Goal: Task Accomplishment & Management: Manage account settings

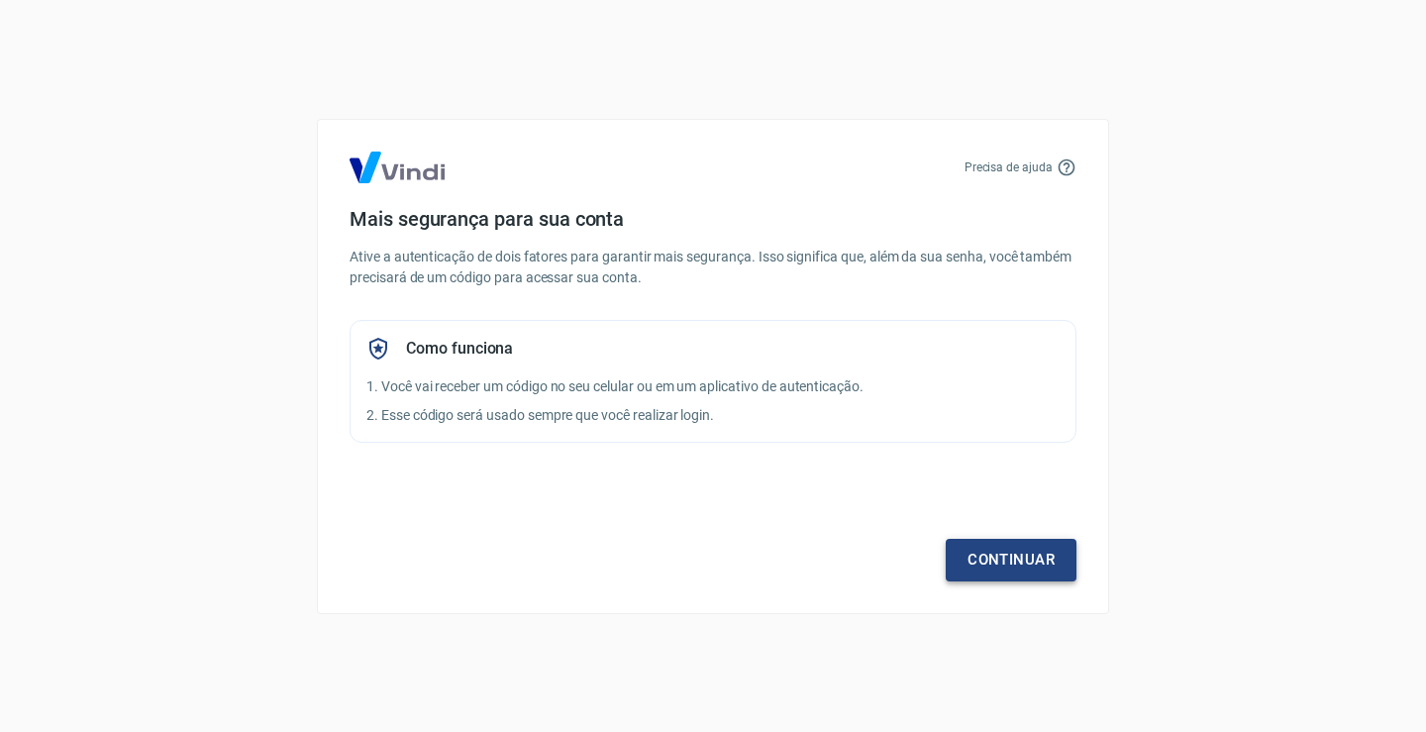
click at [998, 565] on link "Continuar" at bounding box center [1011, 560] width 131 height 42
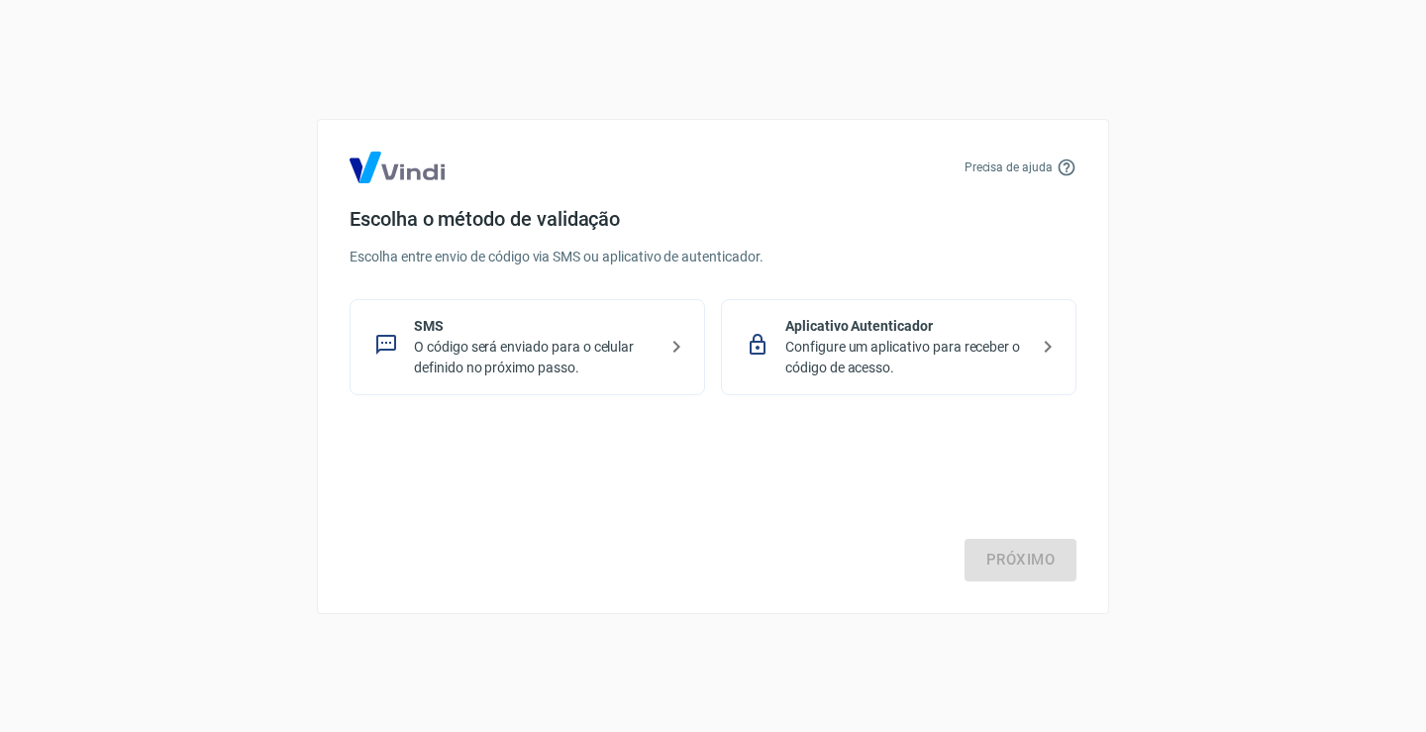
click at [587, 343] on p "O código será enviado para o celular definido no próximo passo." at bounding box center [535, 358] width 243 height 42
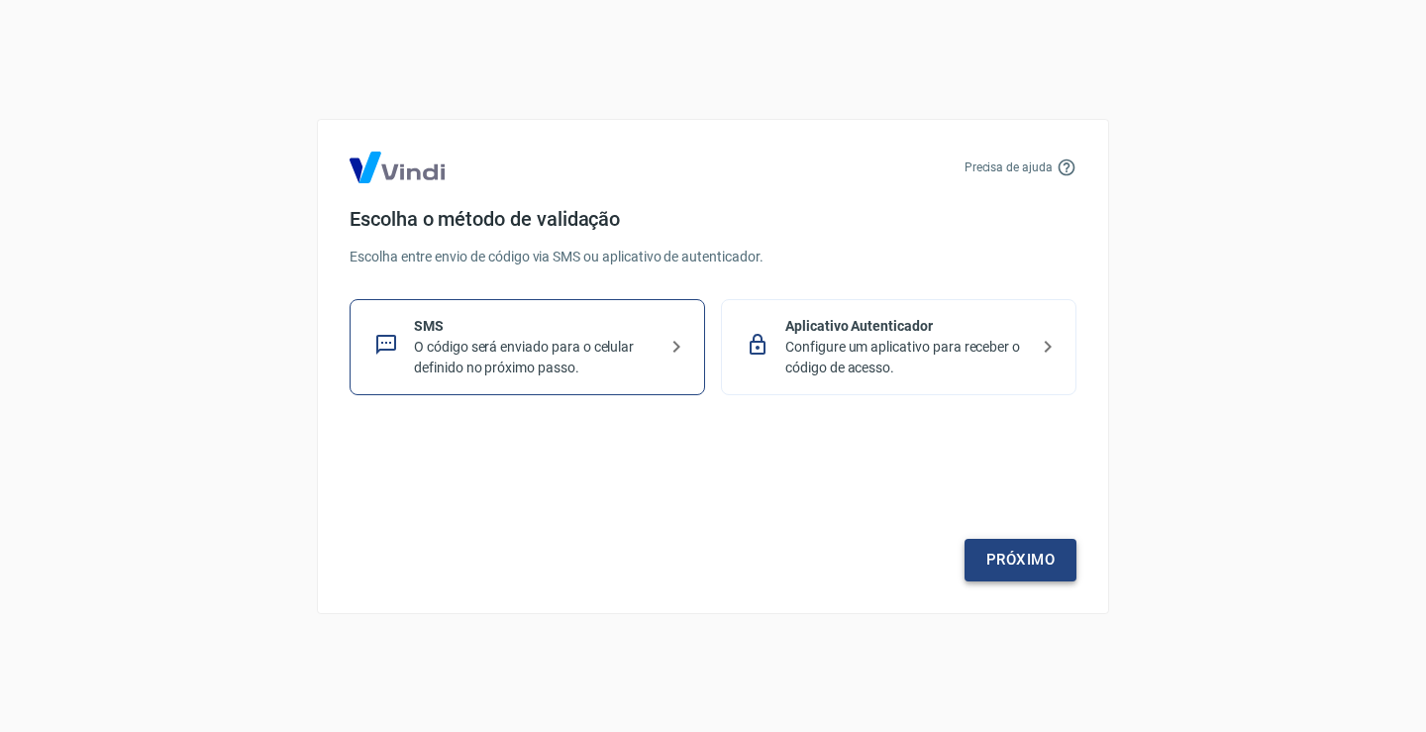
click at [1020, 558] on link "Próximo" at bounding box center [1021, 560] width 112 height 42
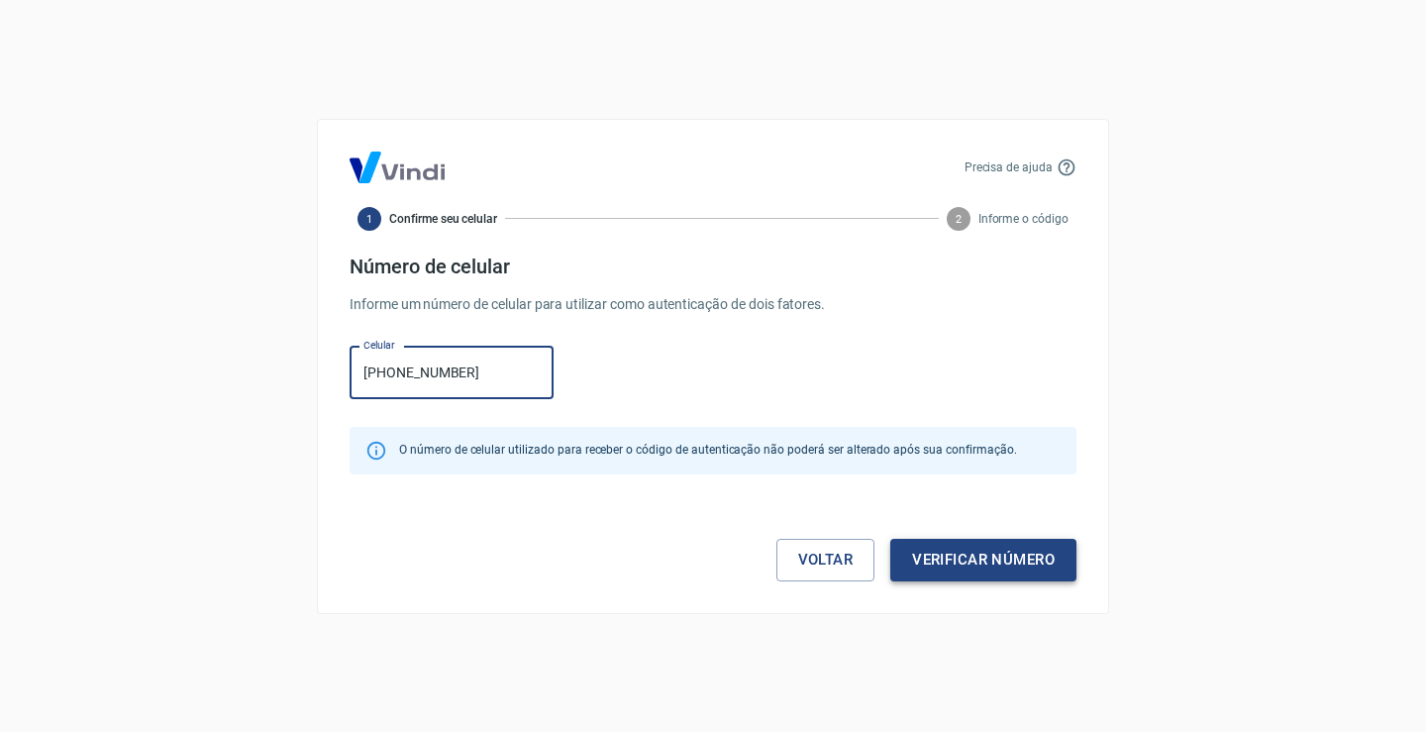
type input "[PHONE_NUMBER]"
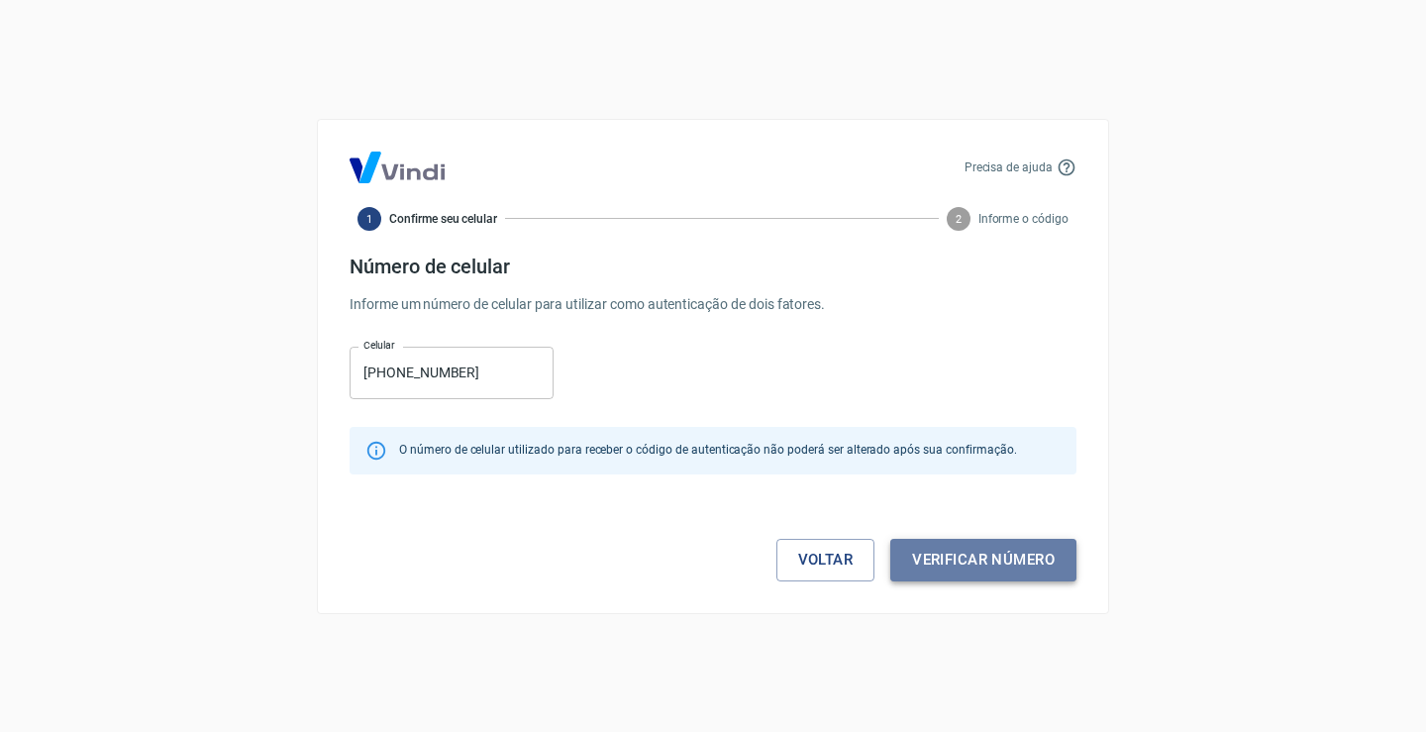
click at [950, 557] on button "Verificar número" at bounding box center [983, 560] width 186 height 42
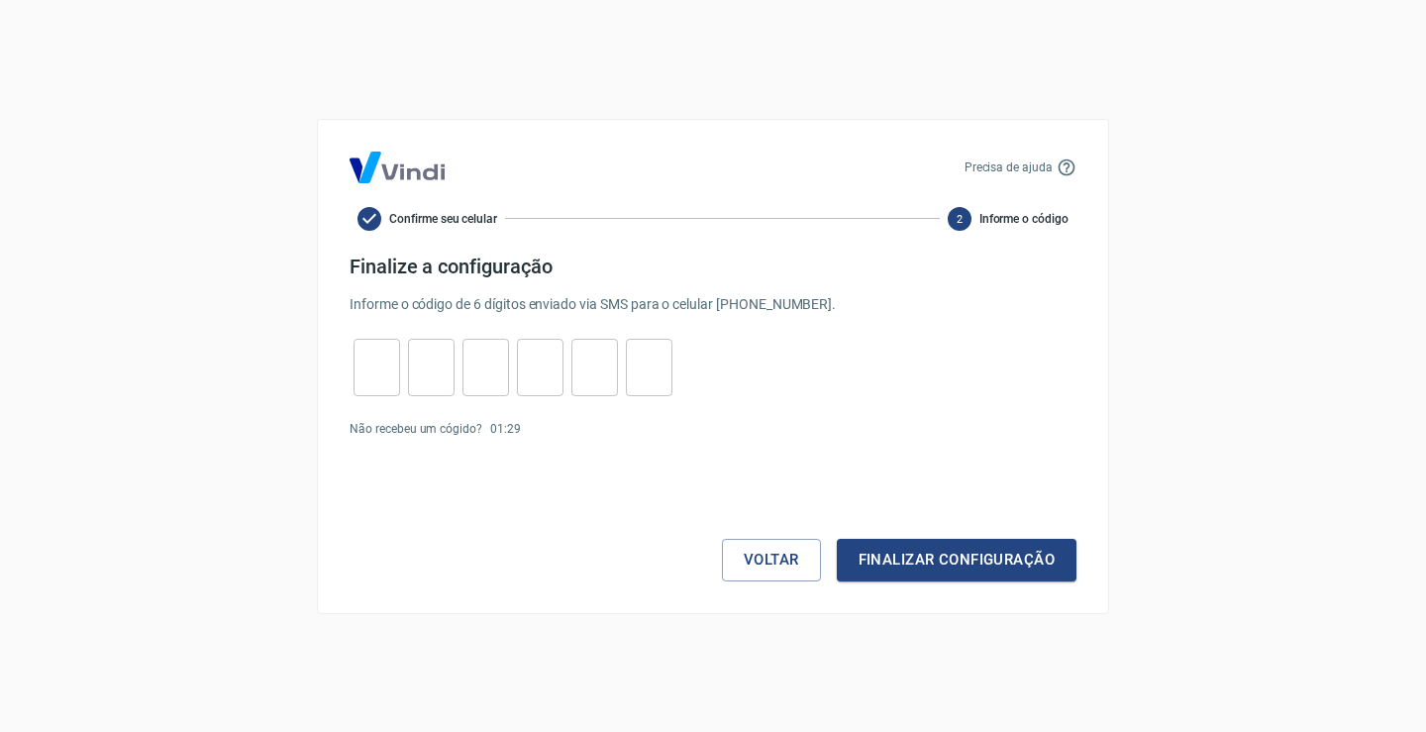
click at [388, 357] on input "tel" at bounding box center [377, 367] width 47 height 43
type input "9"
type input "0"
type input "1"
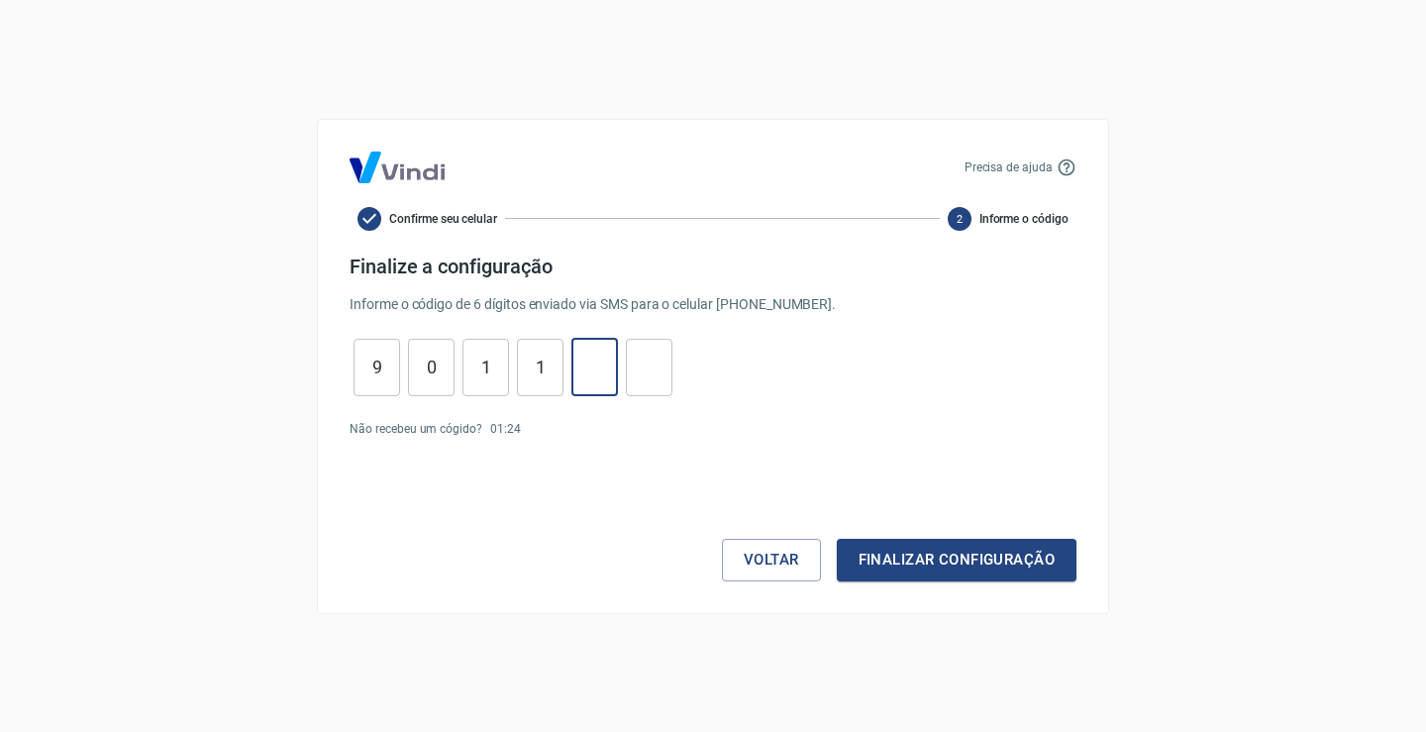
type input "8"
click at [970, 558] on button "Finalizar configuração" at bounding box center [957, 560] width 240 height 42
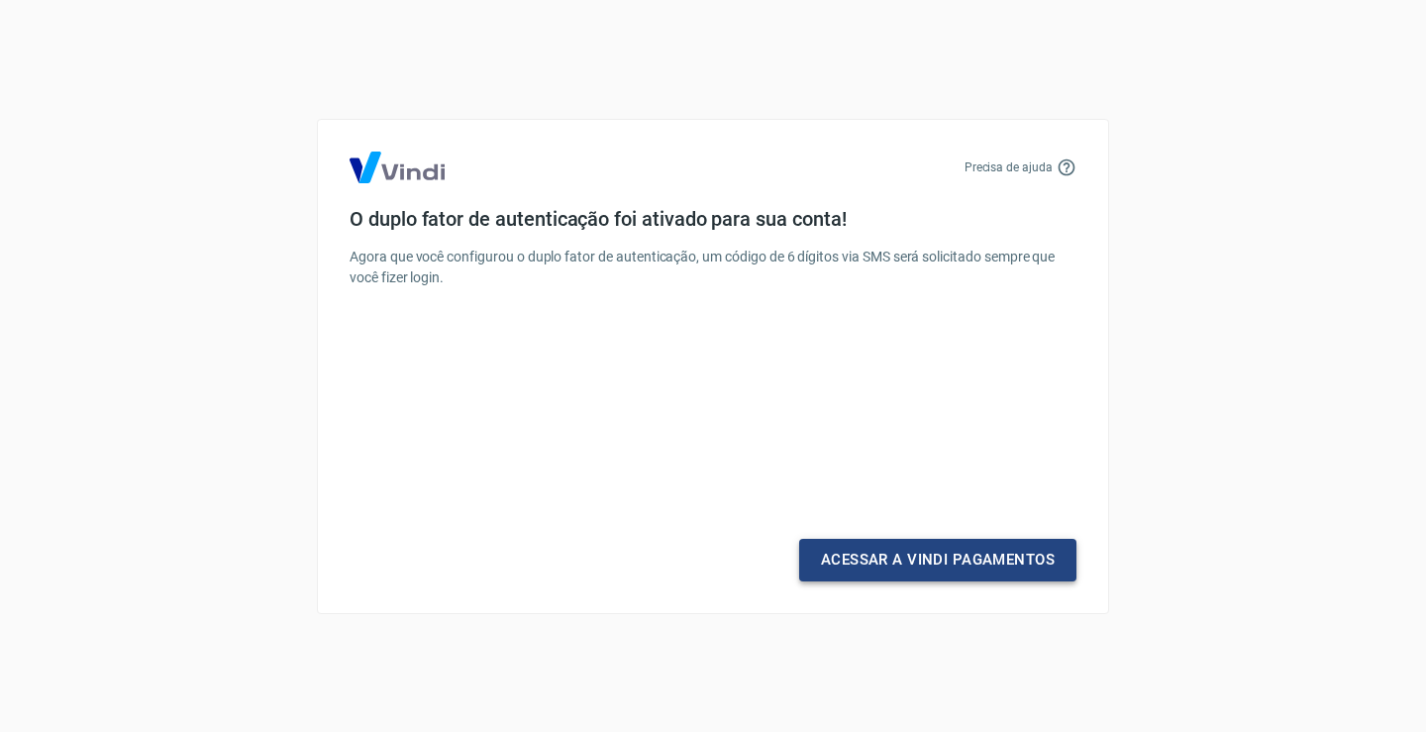
click at [912, 569] on link "Acessar a Vindi Pagamentos" at bounding box center [937, 560] width 277 height 42
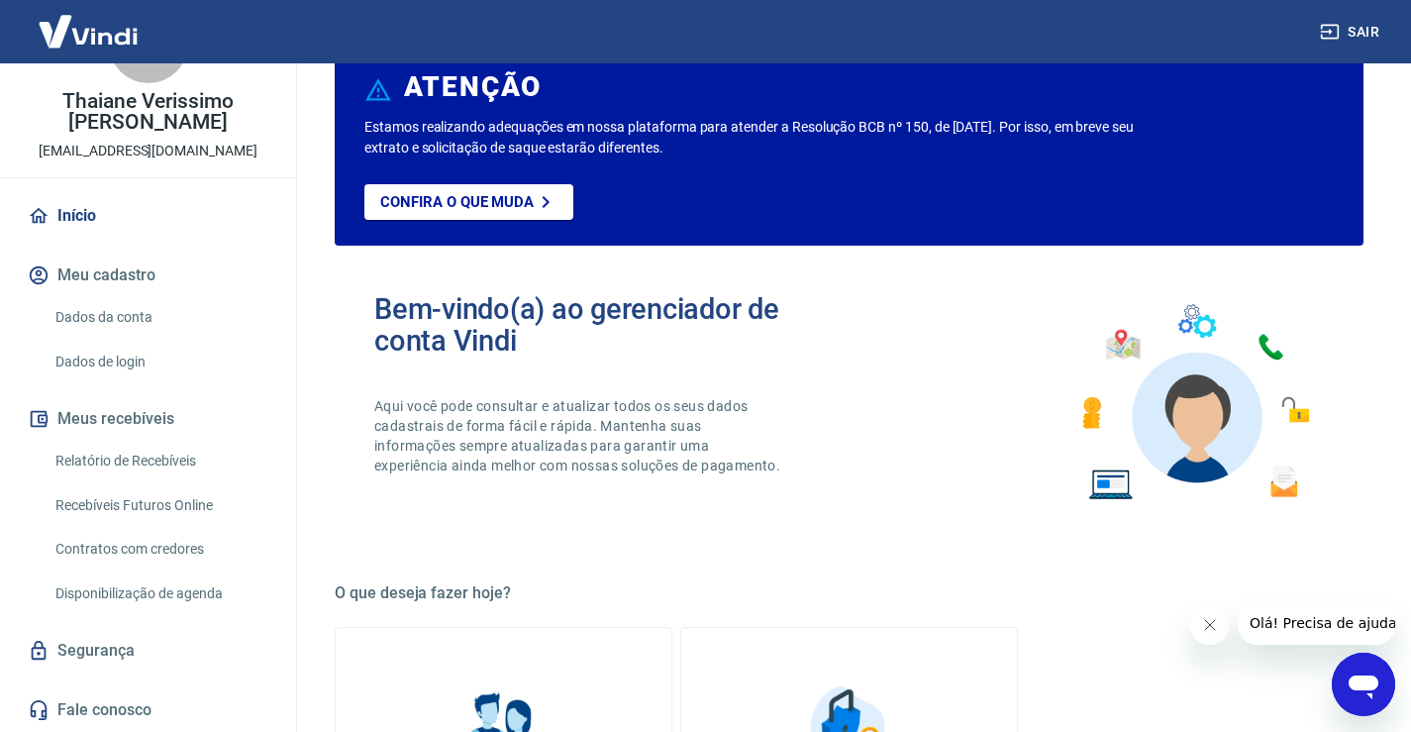
scroll to position [99, 0]
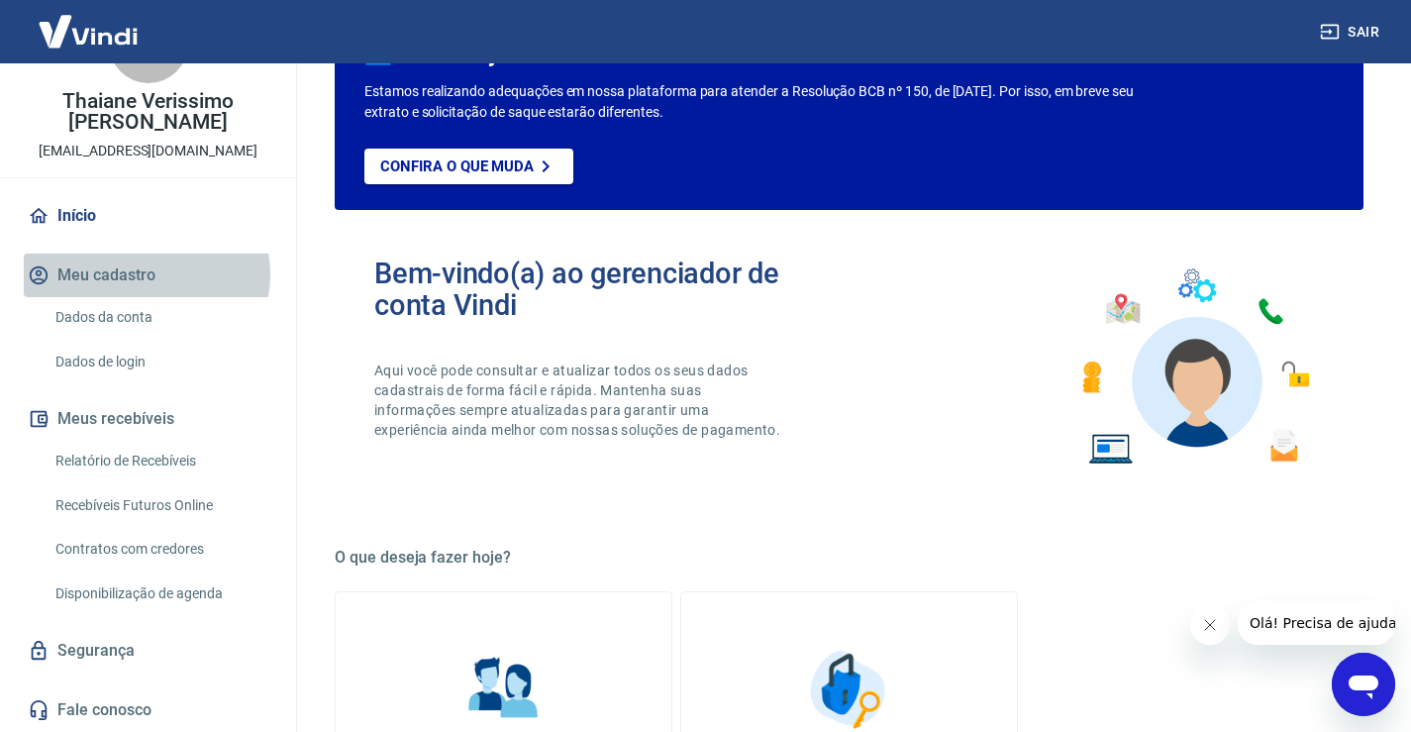
click at [146, 274] on button "Meu cadastro" at bounding box center [148, 276] width 249 height 44
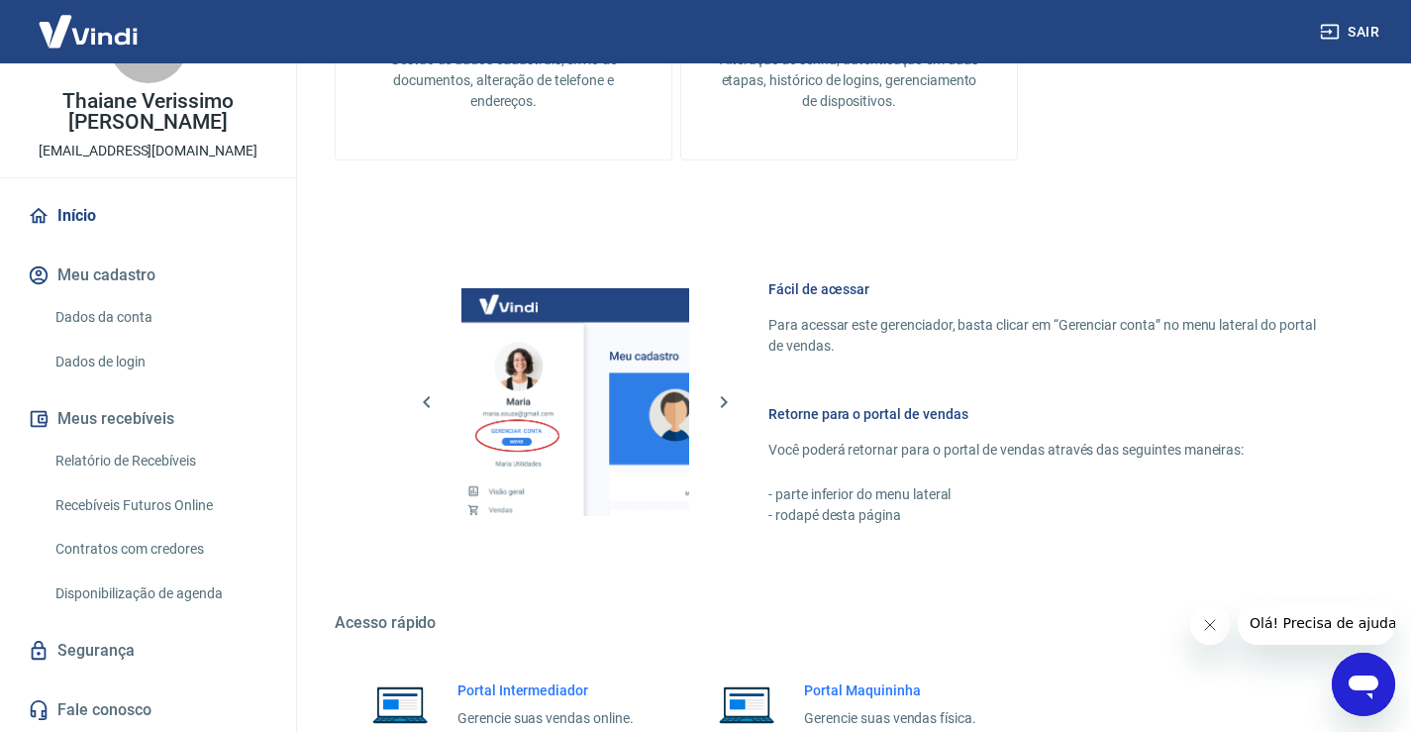
scroll to position [693, 0]
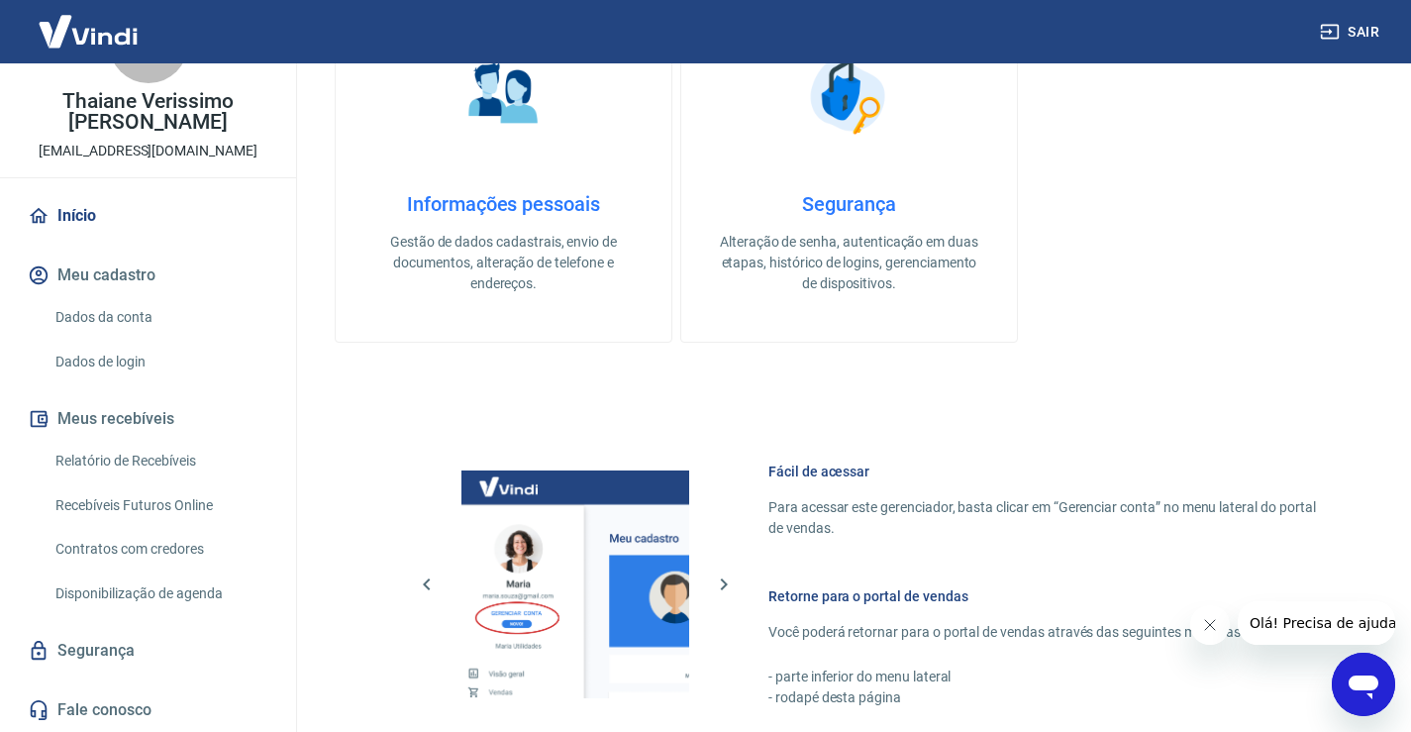
click at [563, 229] on div "Informações pessoais Gestão de dados cadastrais, envio de documentos, alteração…" at bounding box center [503, 243] width 272 height 102
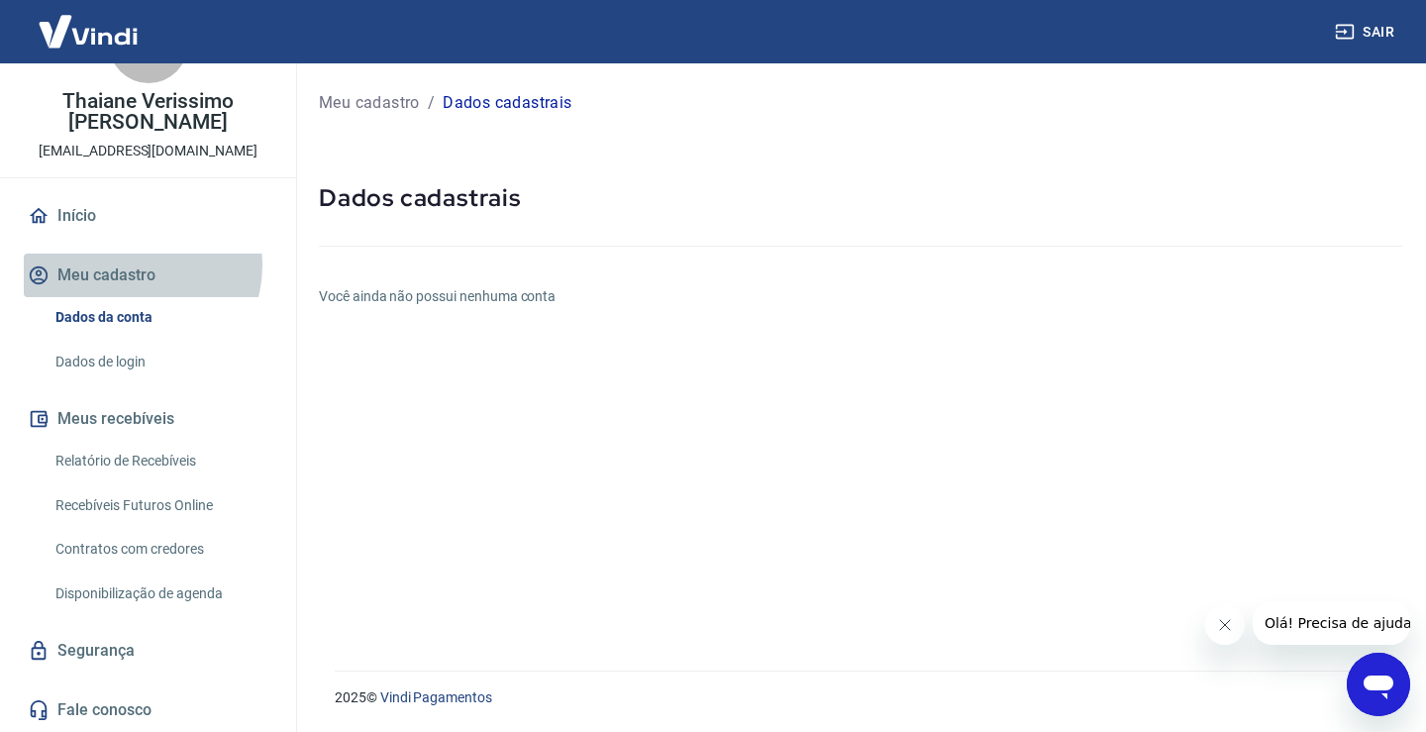
click at [134, 265] on button "Meu cadastro" at bounding box center [148, 276] width 249 height 44
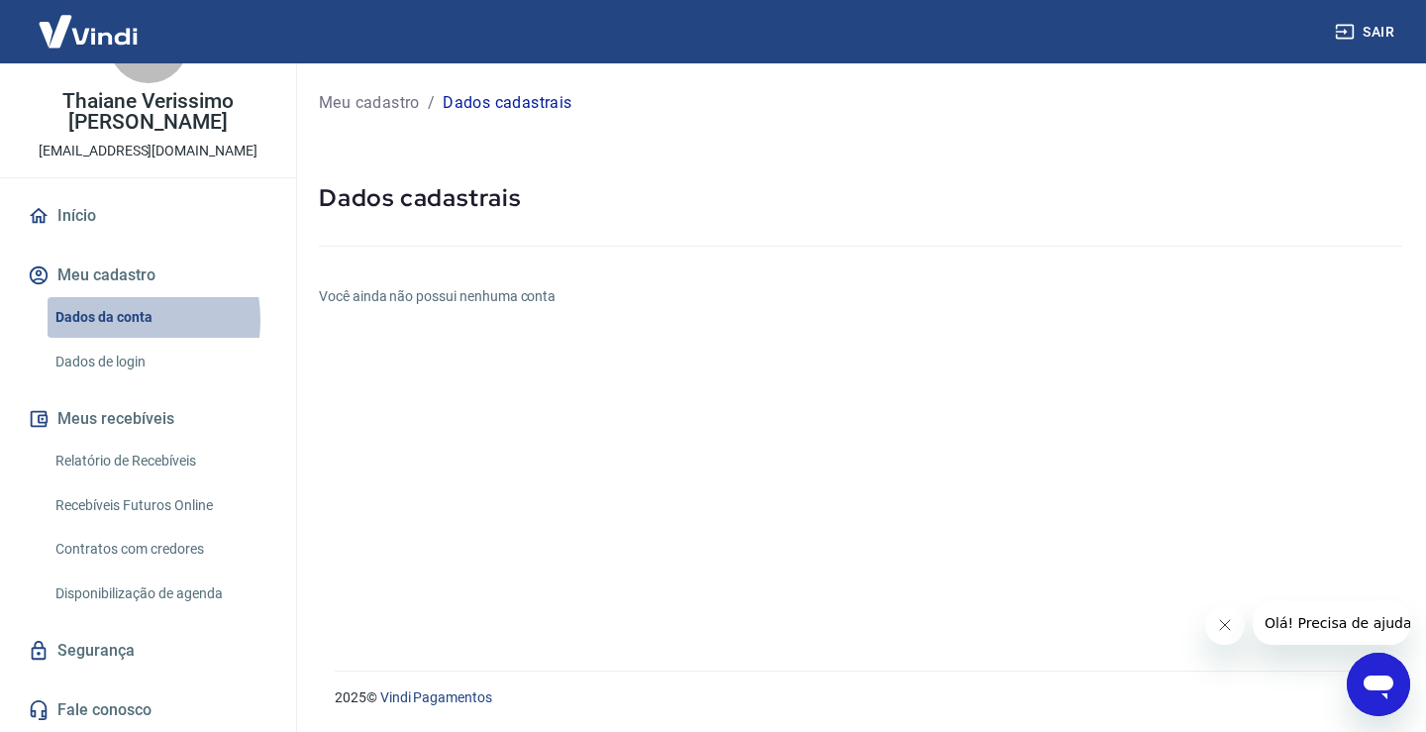
click at [107, 320] on link "Dados da conta" at bounding box center [160, 317] width 225 height 41
click at [111, 269] on button "Meu cadastro" at bounding box center [148, 276] width 249 height 44
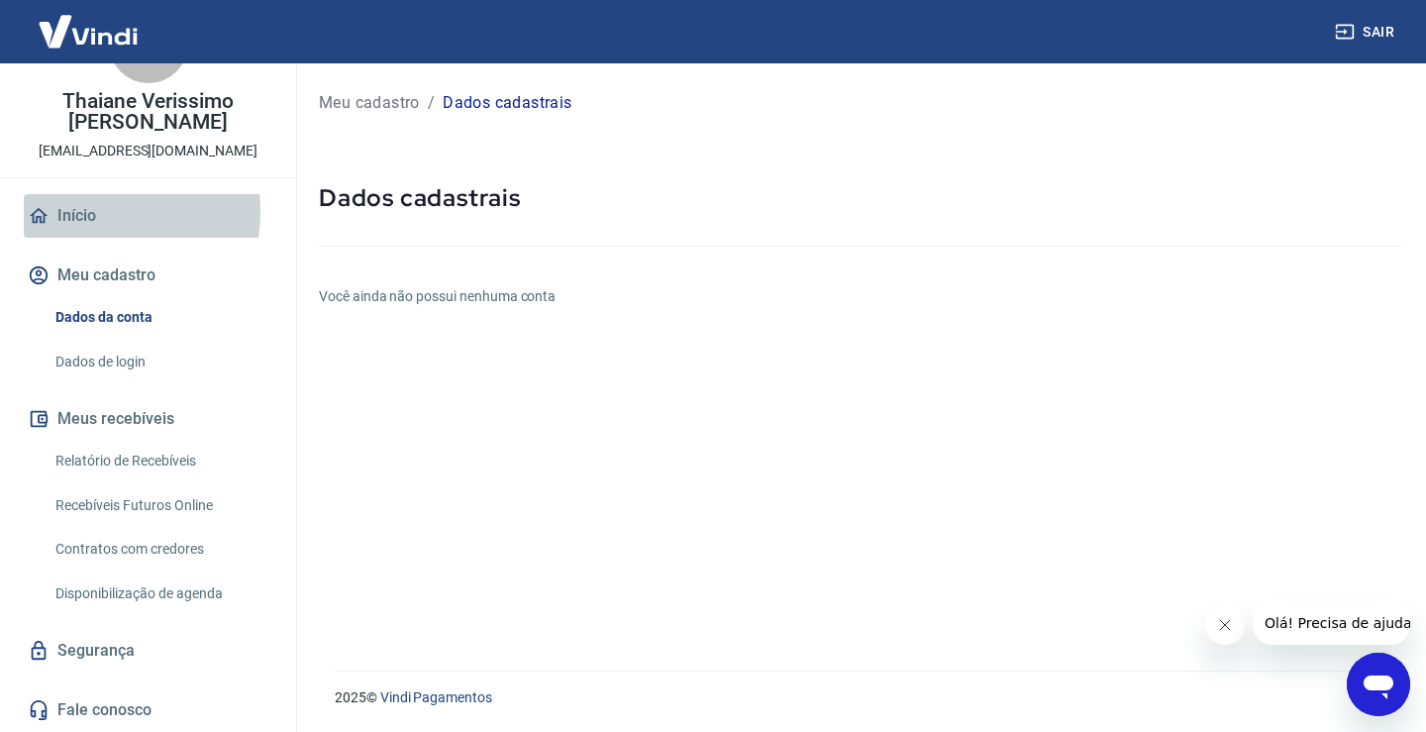
click at [76, 211] on link "Início" at bounding box center [148, 216] width 249 height 44
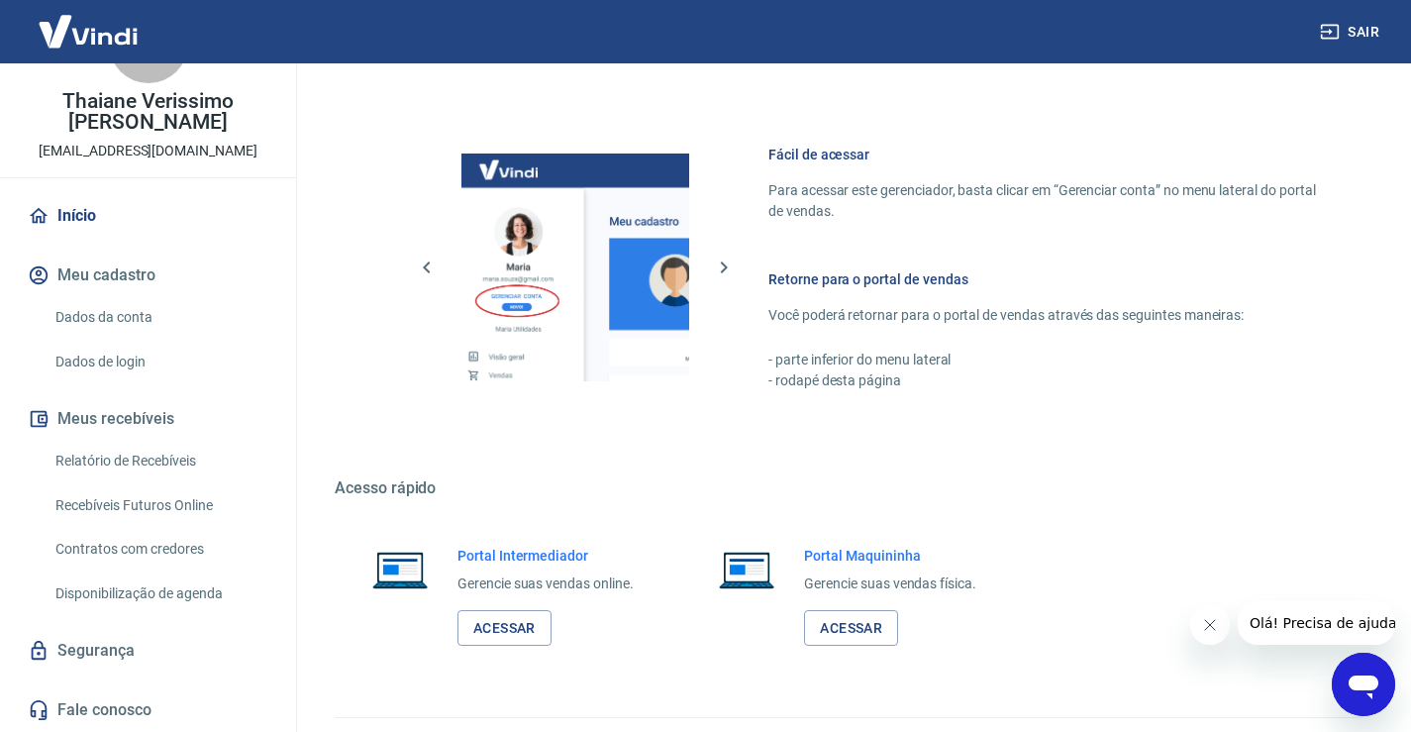
scroll to position [1057, 0]
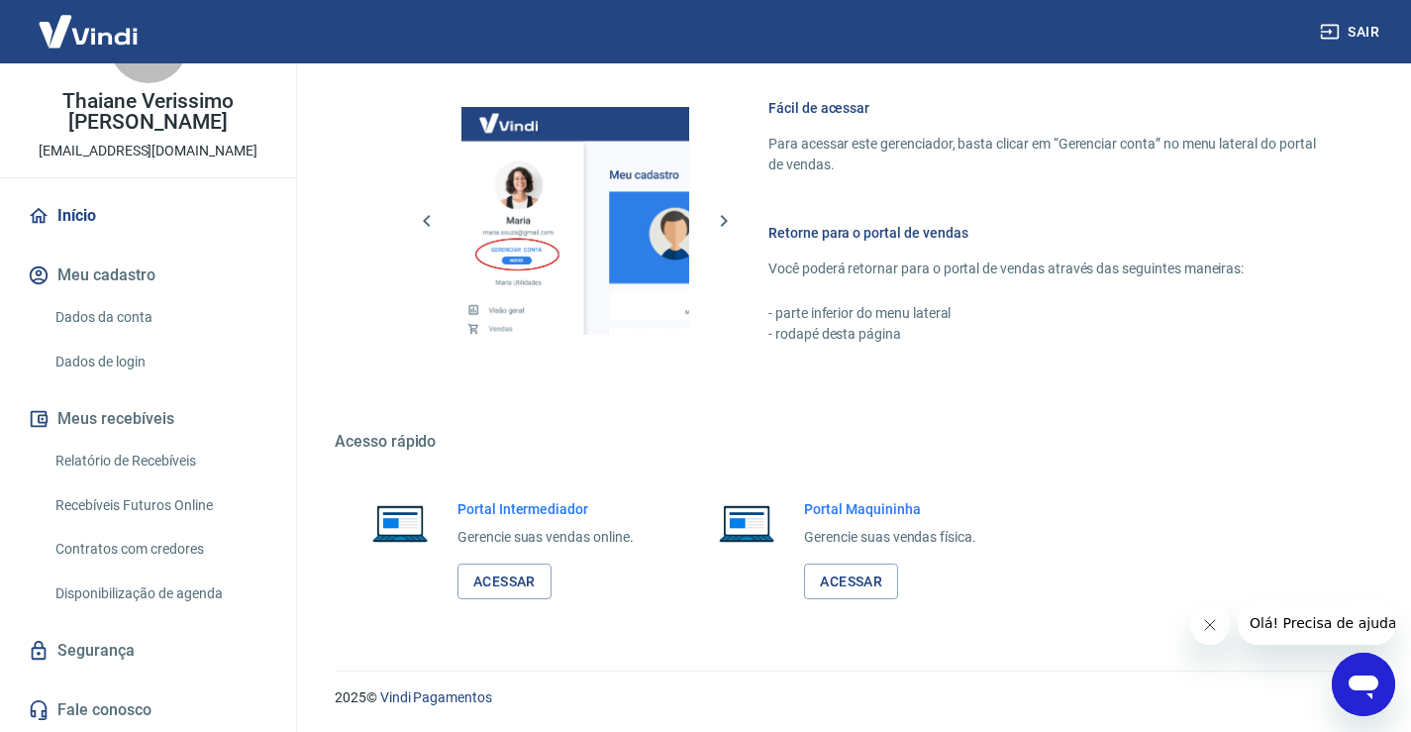
click at [96, 319] on link "Dados da conta" at bounding box center [160, 317] width 225 height 41
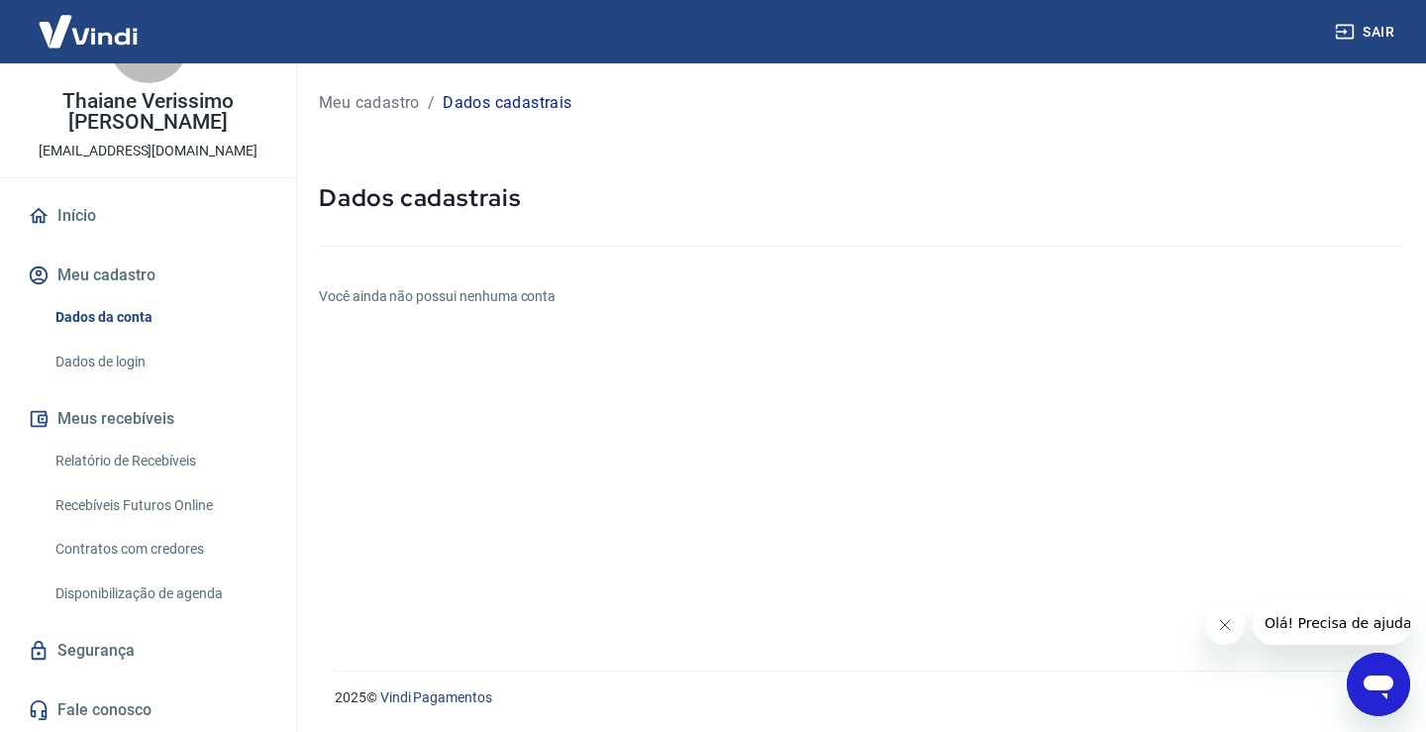
click at [511, 295] on h6 "Você ainda não possui nenhuma conta" at bounding box center [861, 296] width 1084 height 21
click at [85, 219] on link "Início" at bounding box center [148, 216] width 249 height 44
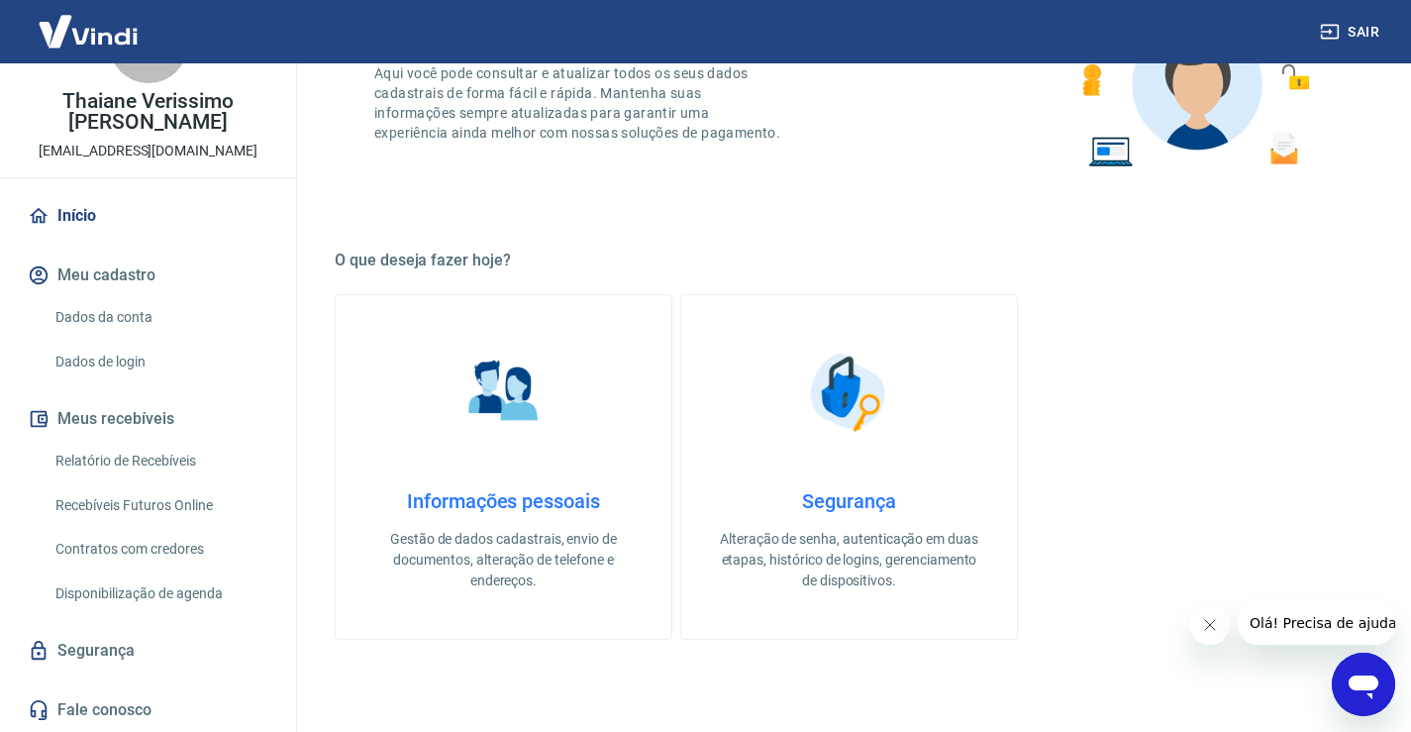
scroll to position [693, 0]
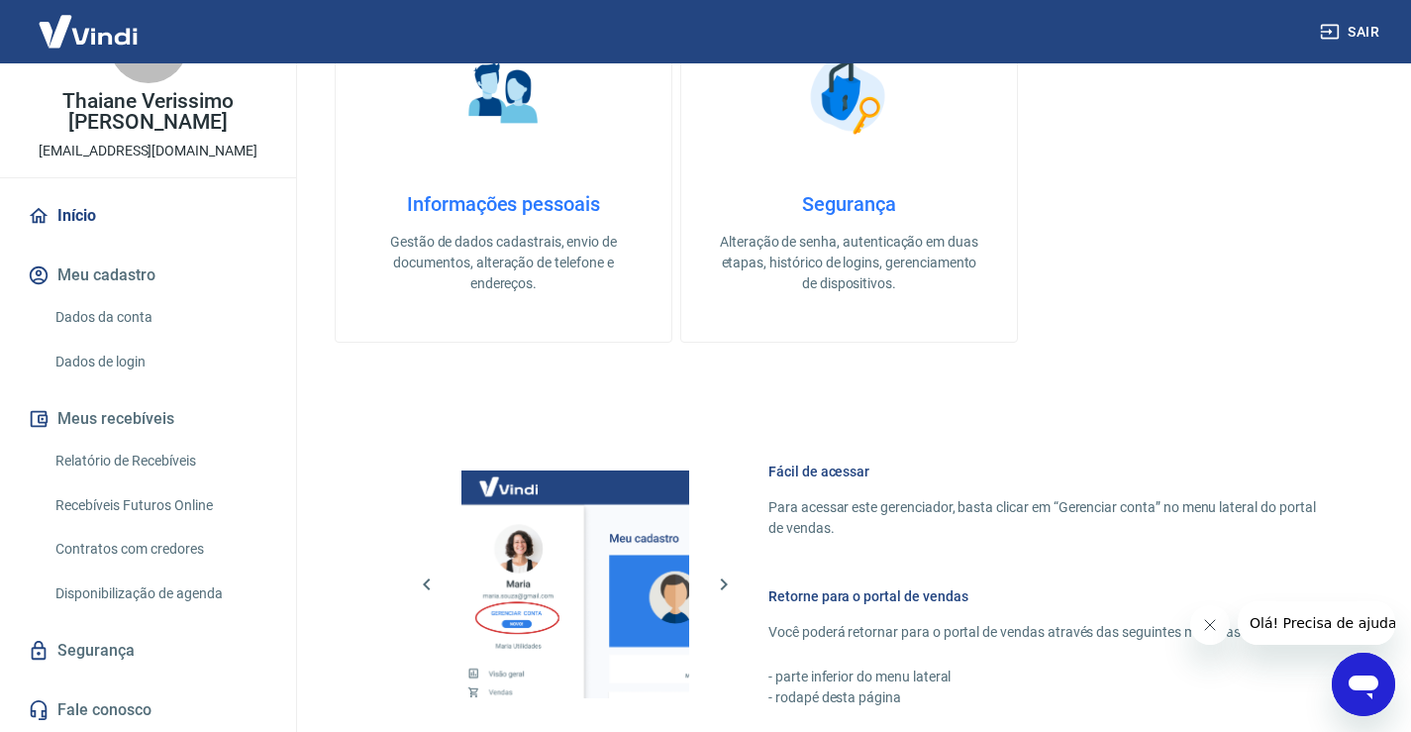
click at [514, 180] on link "Informações pessoais Gestão de dados cadastrais, envio de documentos, alteração…" at bounding box center [504, 170] width 338 height 346
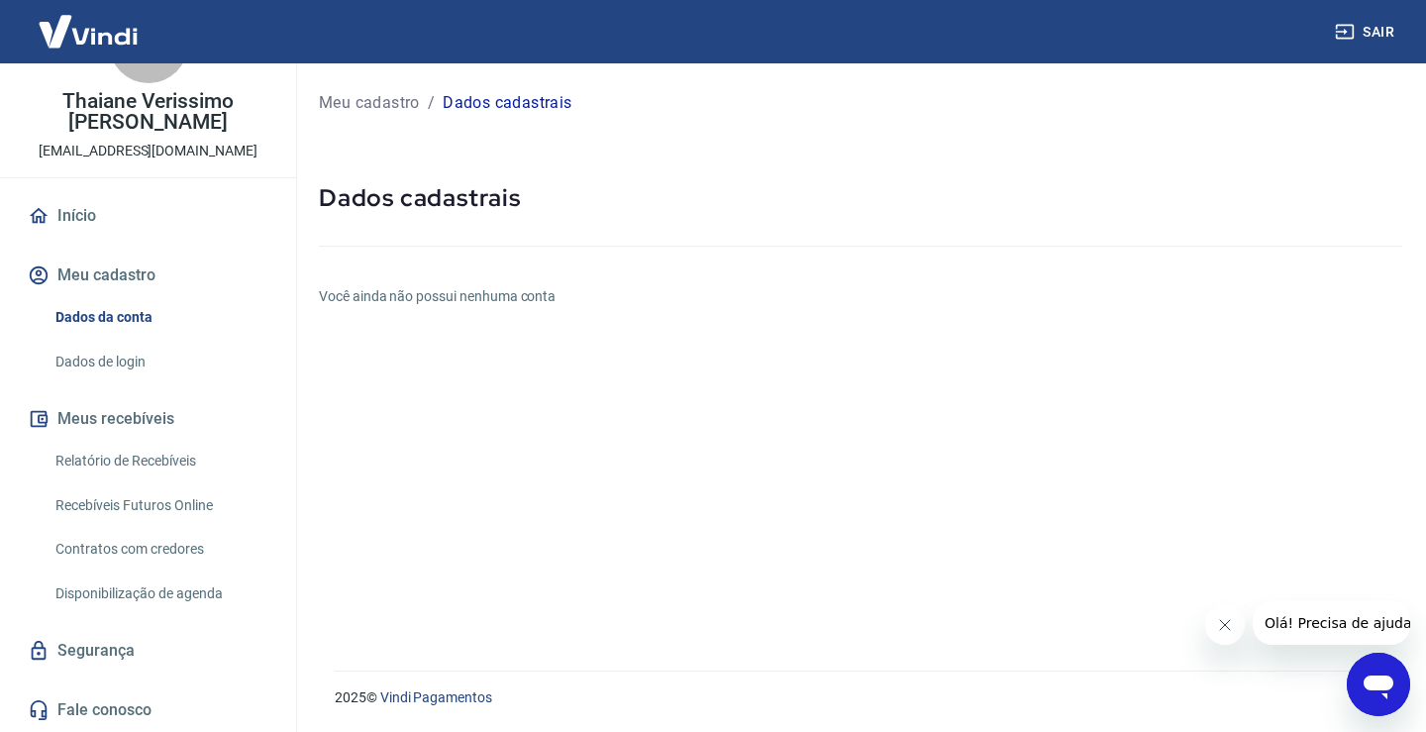
click at [87, 223] on link "Início" at bounding box center [148, 216] width 249 height 44
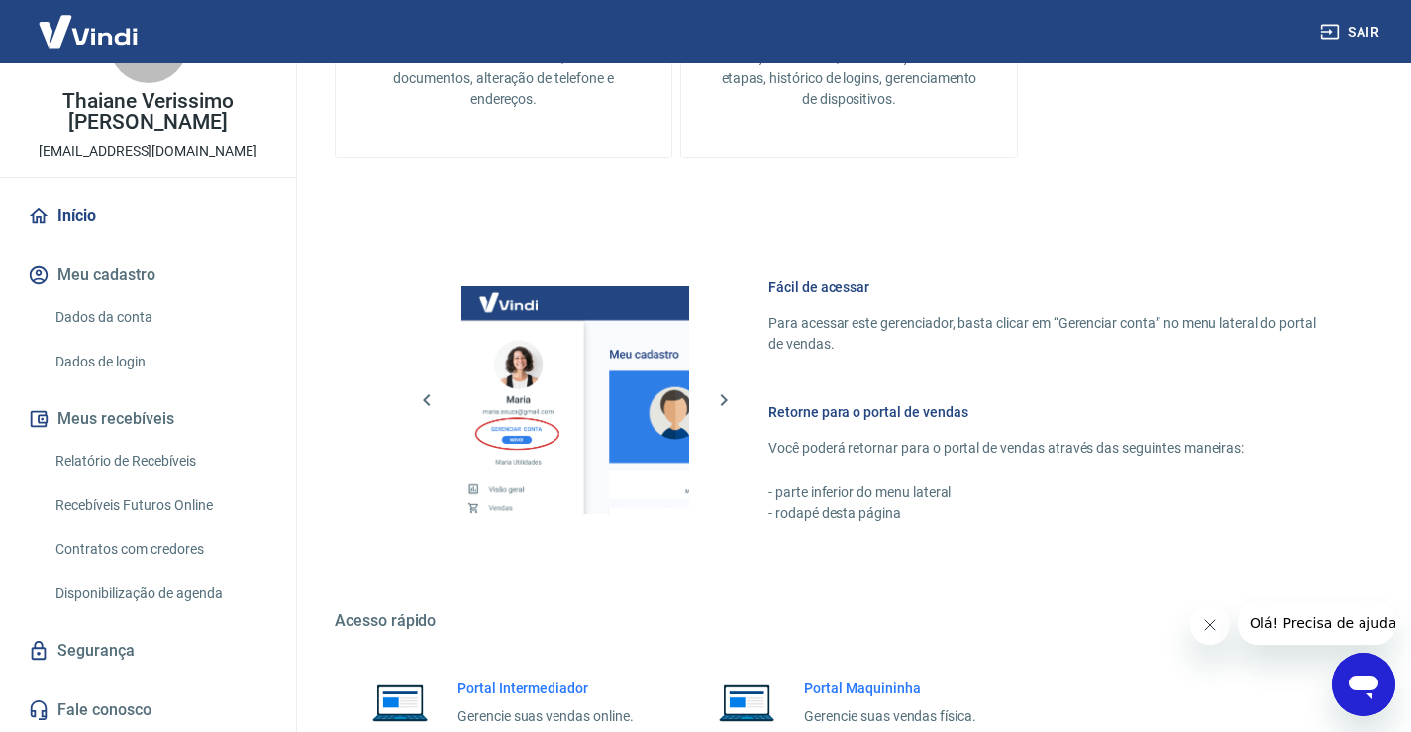
scroll to position [1057, 0]
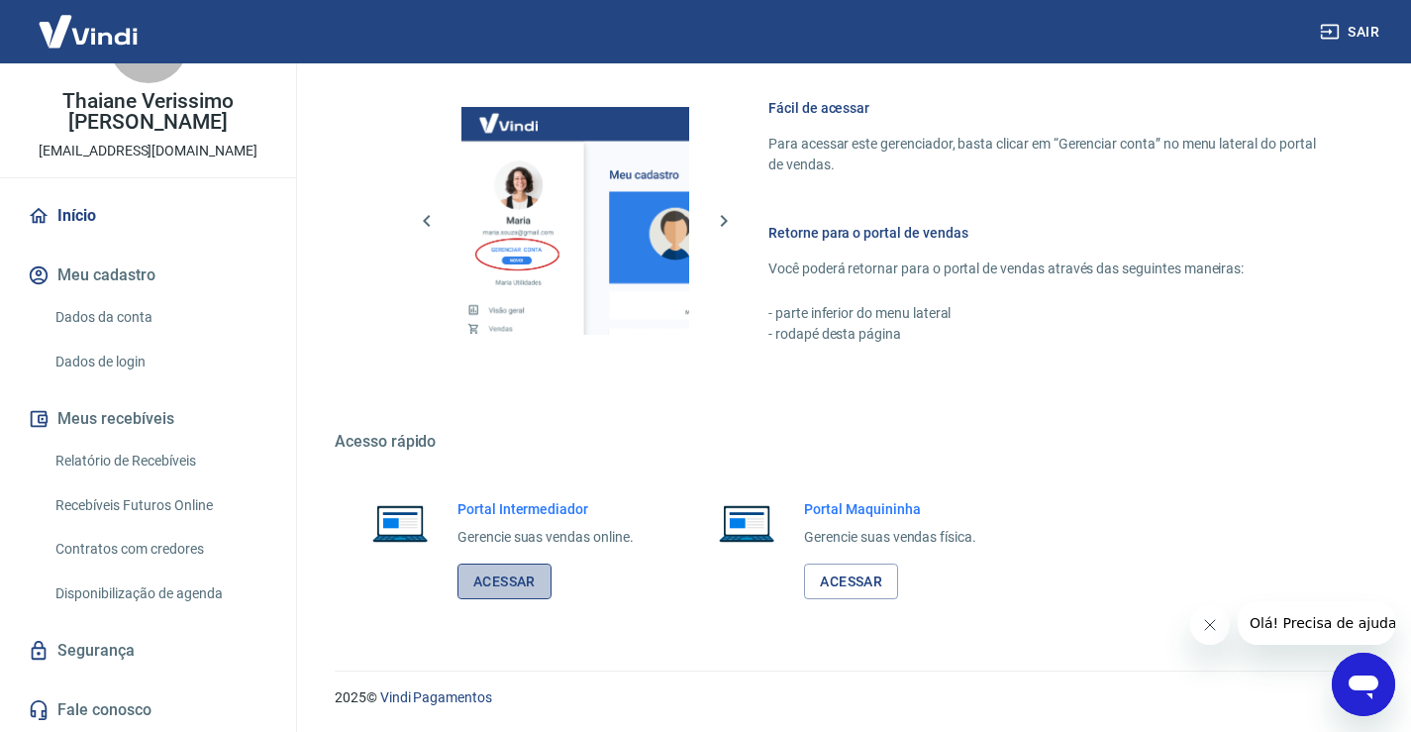
click at [487, 579] on link "Acessar" at bounding box center [505, 582] width 94 height 37
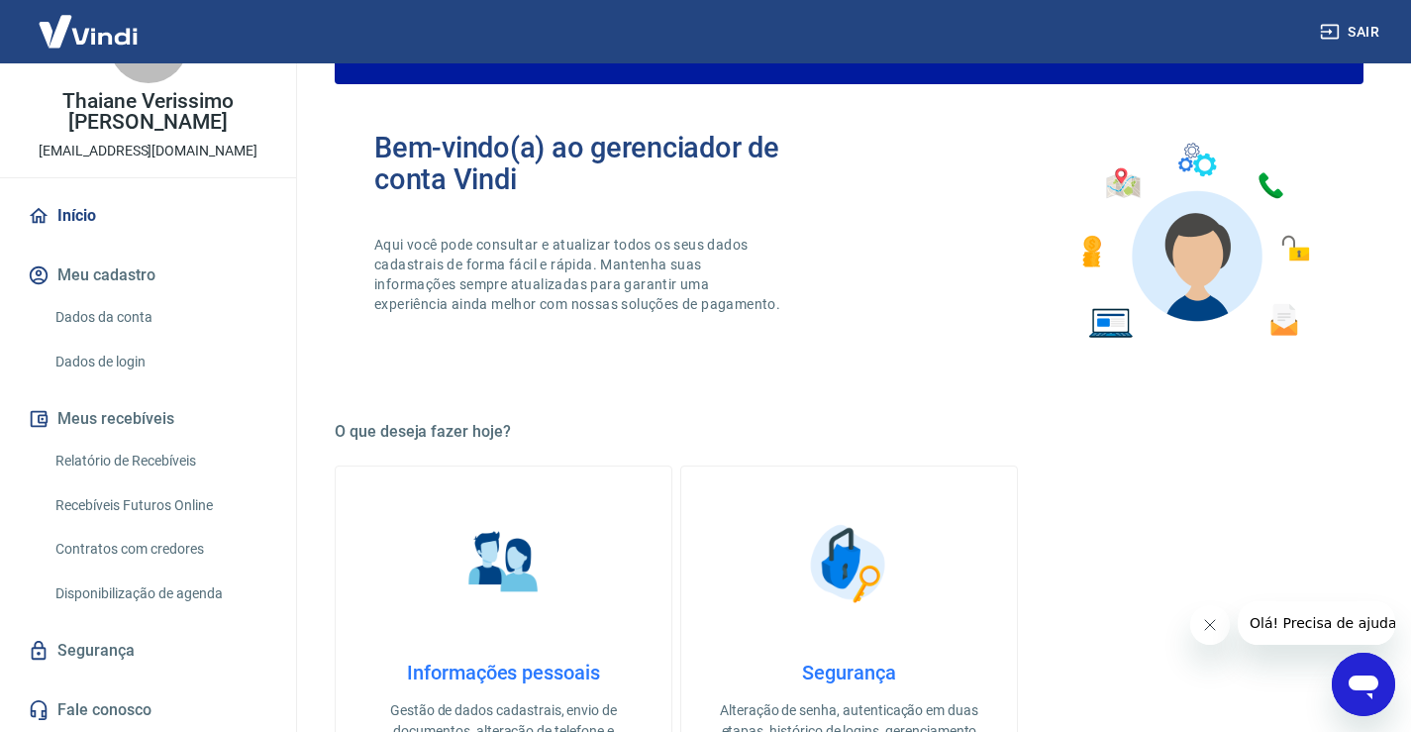
scroll to position [0, 0]
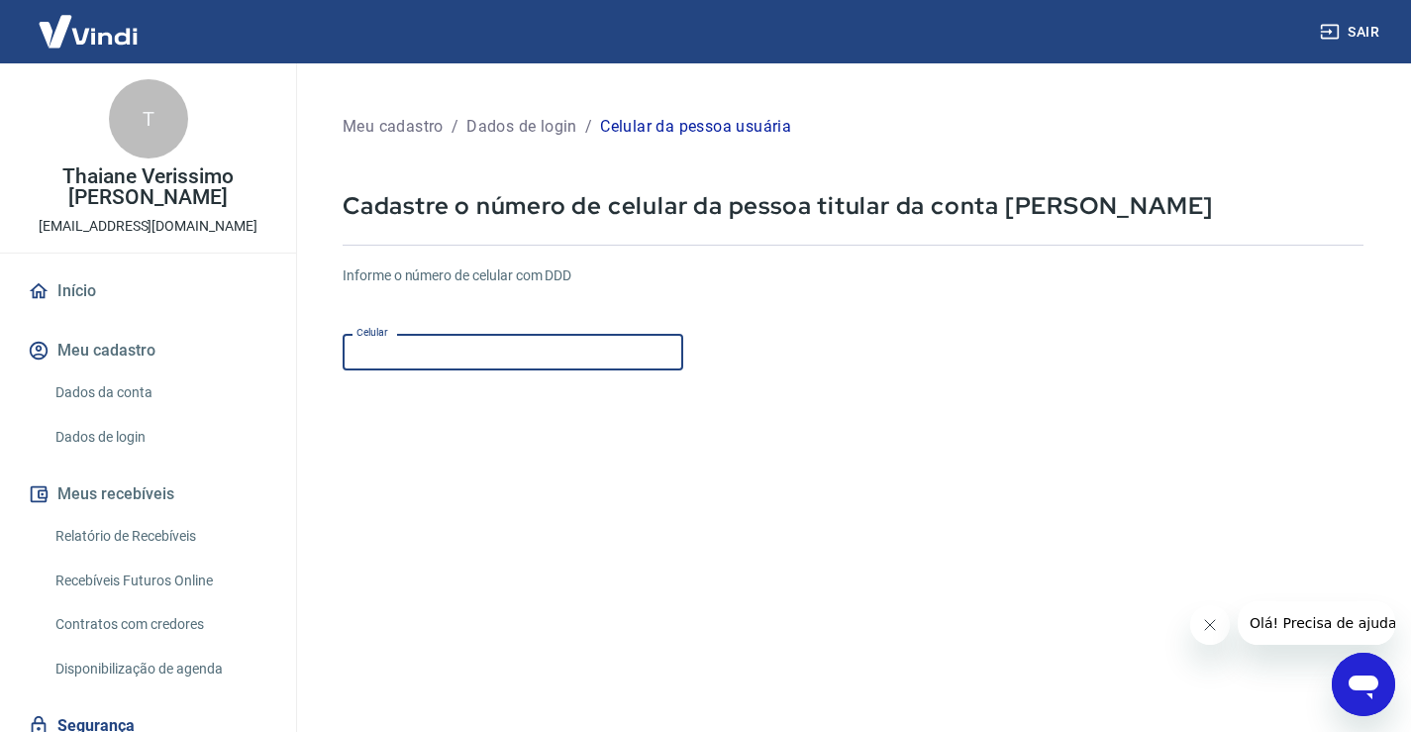
click at [375, 353] on input "Celular" at bounding box center [513, 352] width 341 height 37
type input "[PHONE_NUMBER]"
click at [1106, 390] on form "Informe o número de celular com DDD Celular (21) 99793-2327 Celular Continuar C…" at bounding box center [853, 539] width 1021 height 579
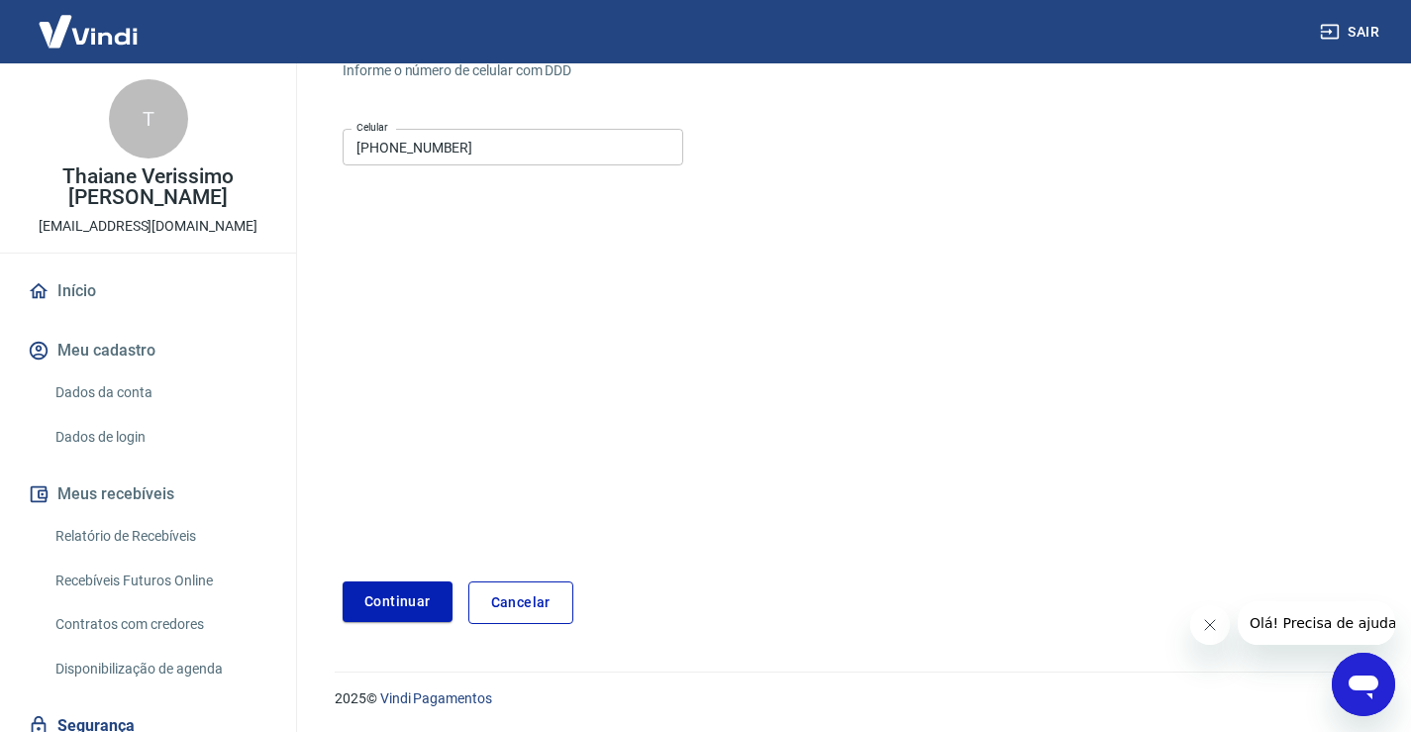
scroll to position [206, 0]
click at [377, 593] on button "Continuar" at bounding box center [398, 600] width 110 height 41
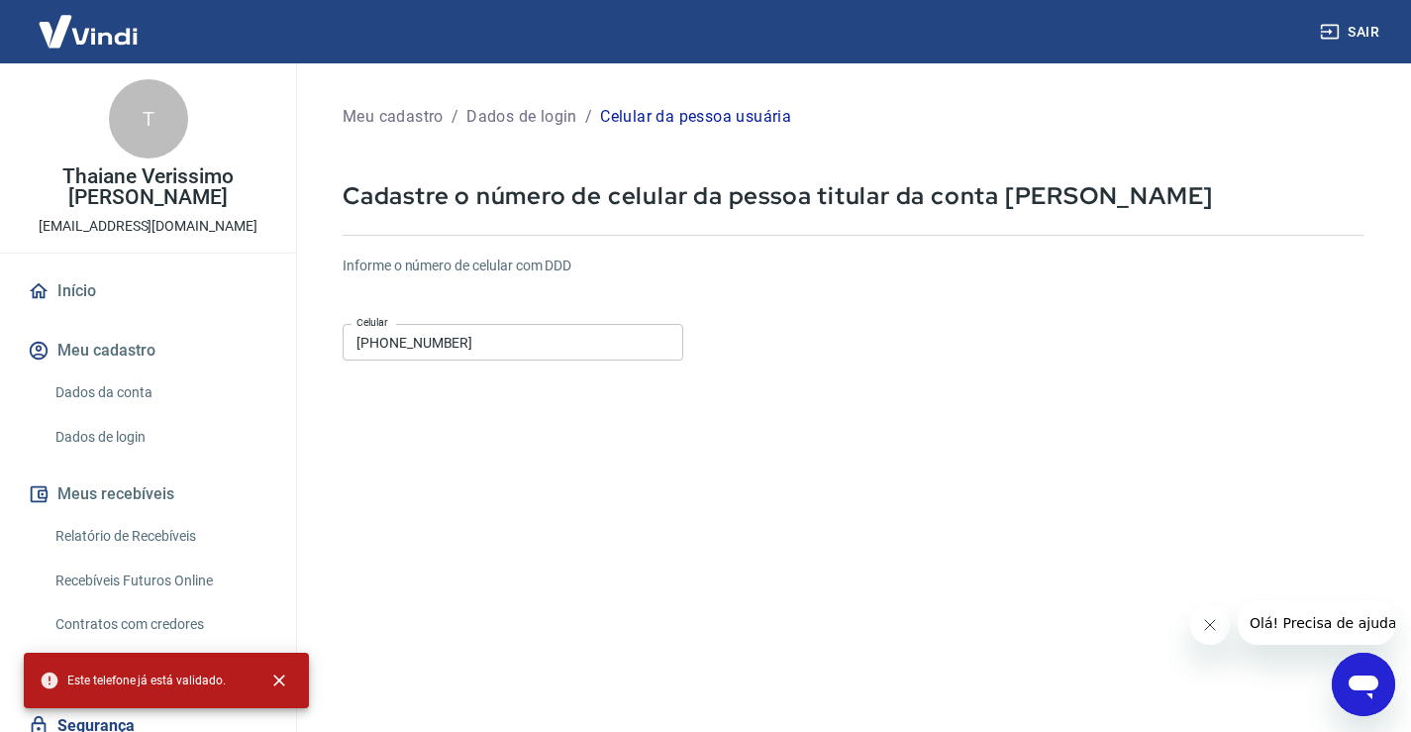
scroll to position [0, 0]
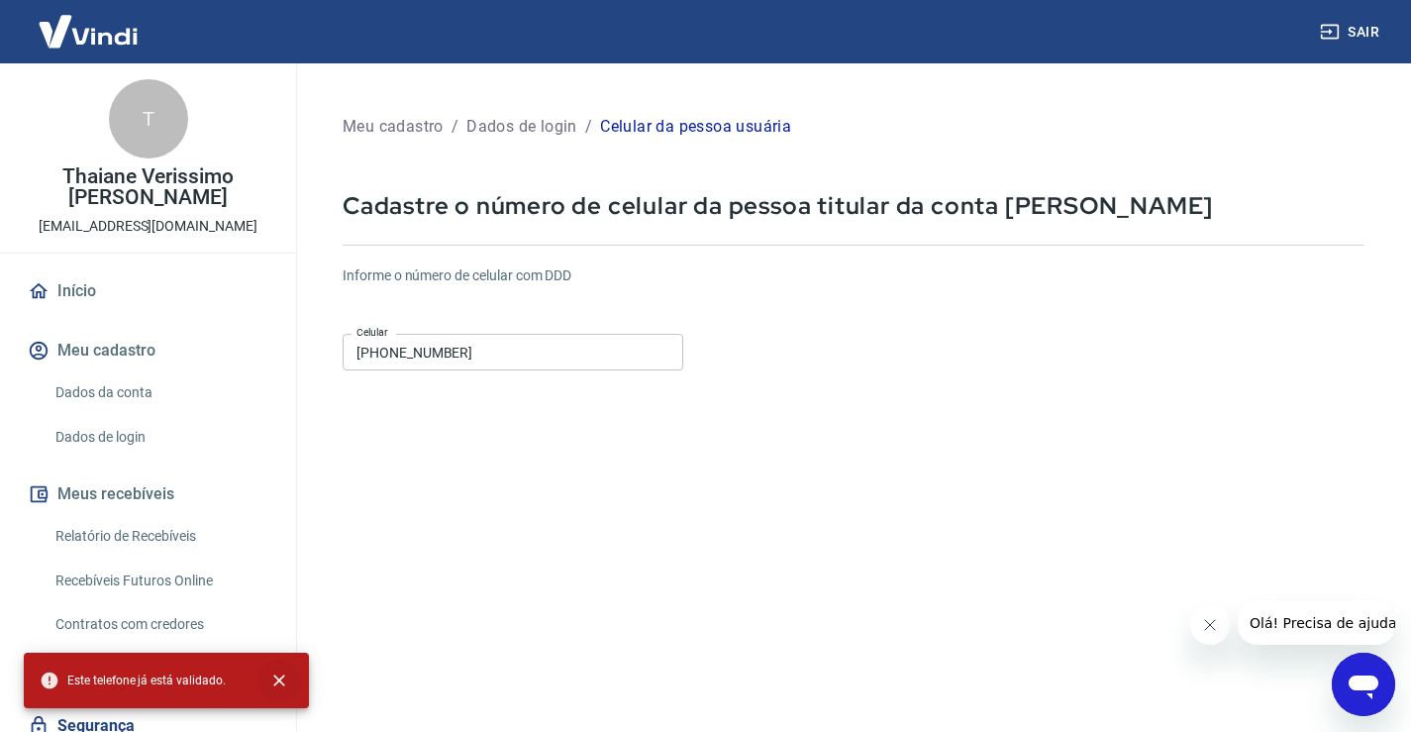
click at [270, 678] on icon "close" at bounding box center [279, 681] width 20 height 20
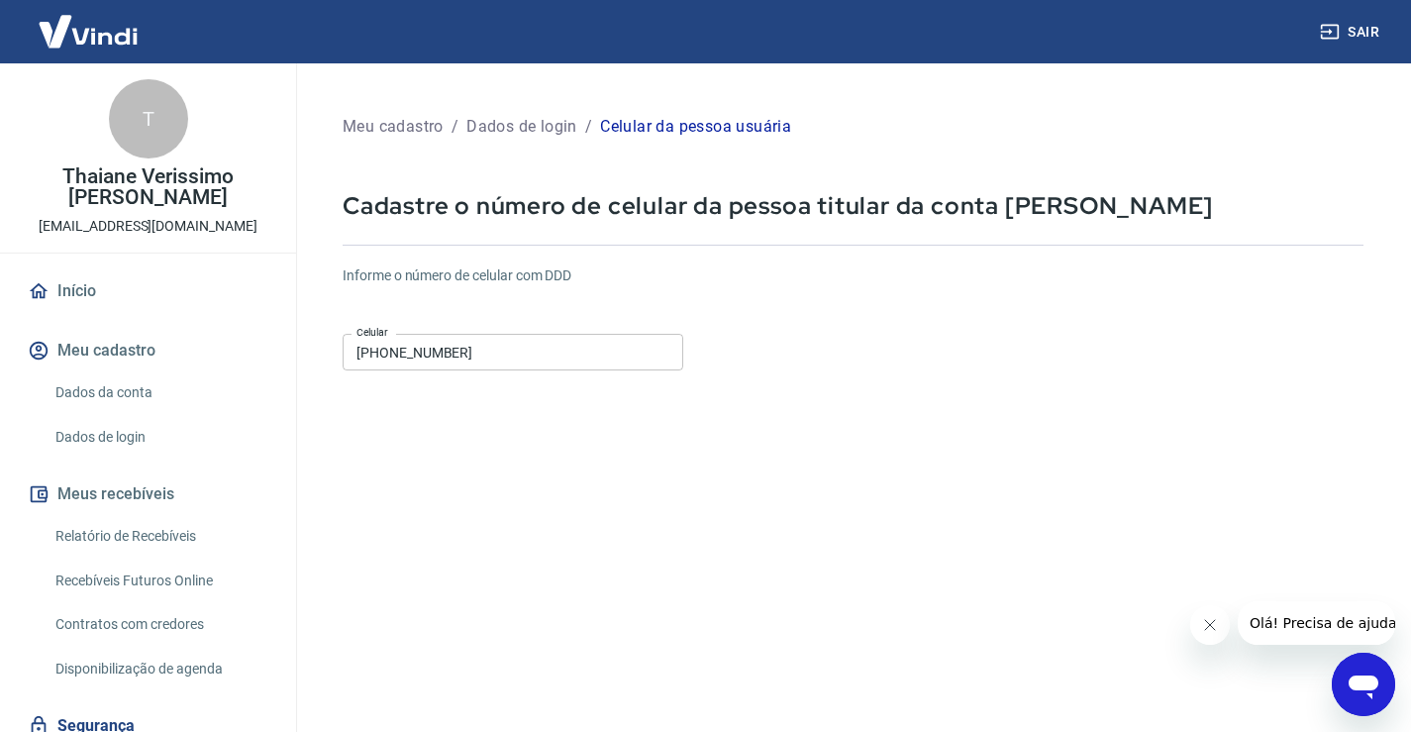
click at [544, 354] on input "[PHONE_NUMBER]" at bounding box center [513, 352] width 341 height 37
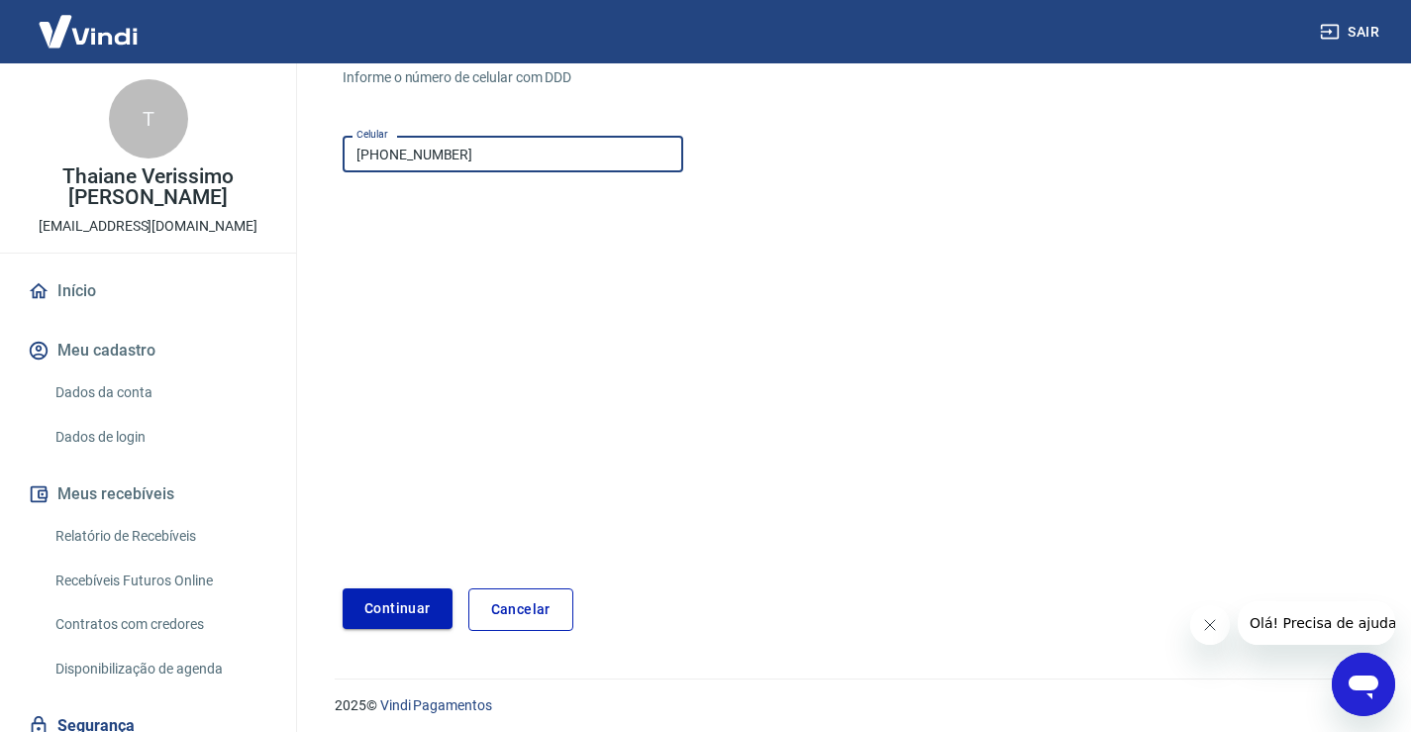
scroll to position [206, 0]
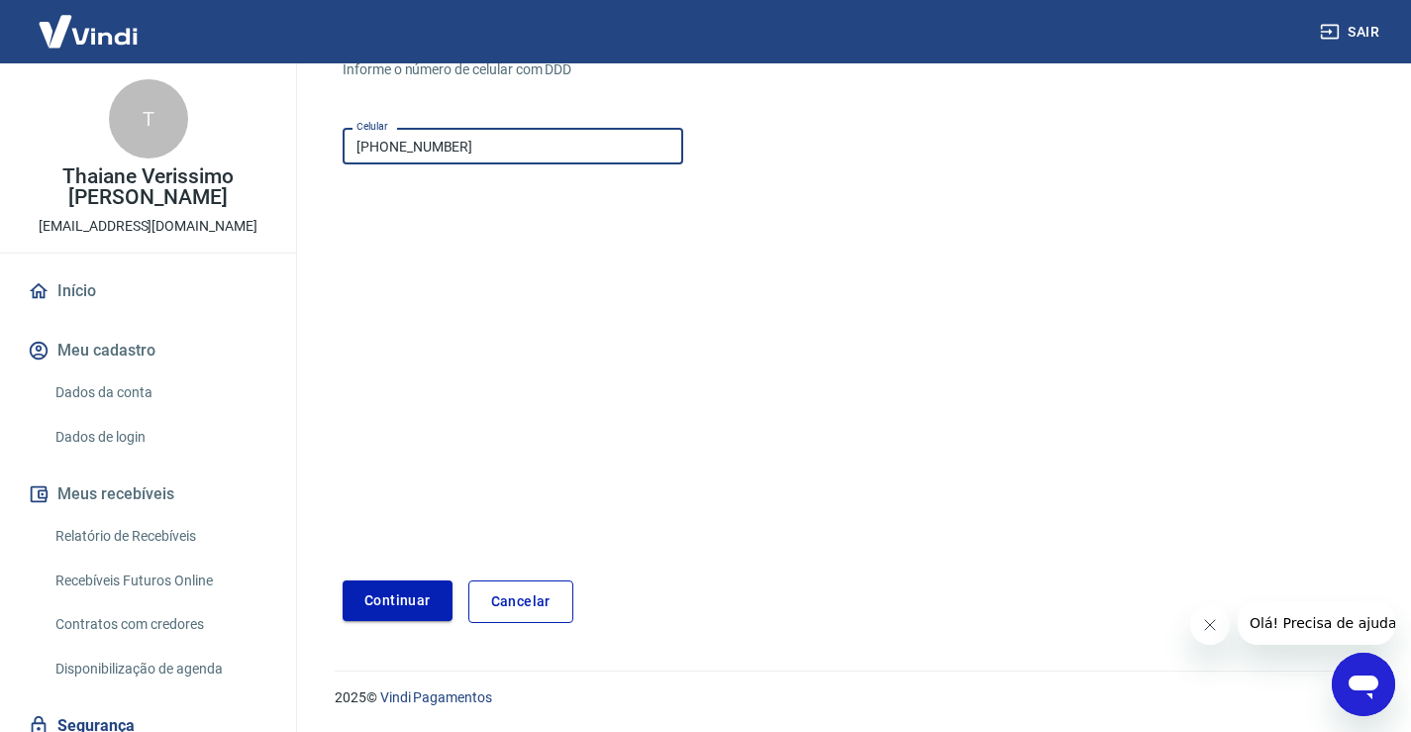
click at [390, 606] on button "Continuar" at bounding box center [398, 600] width 110 height 41
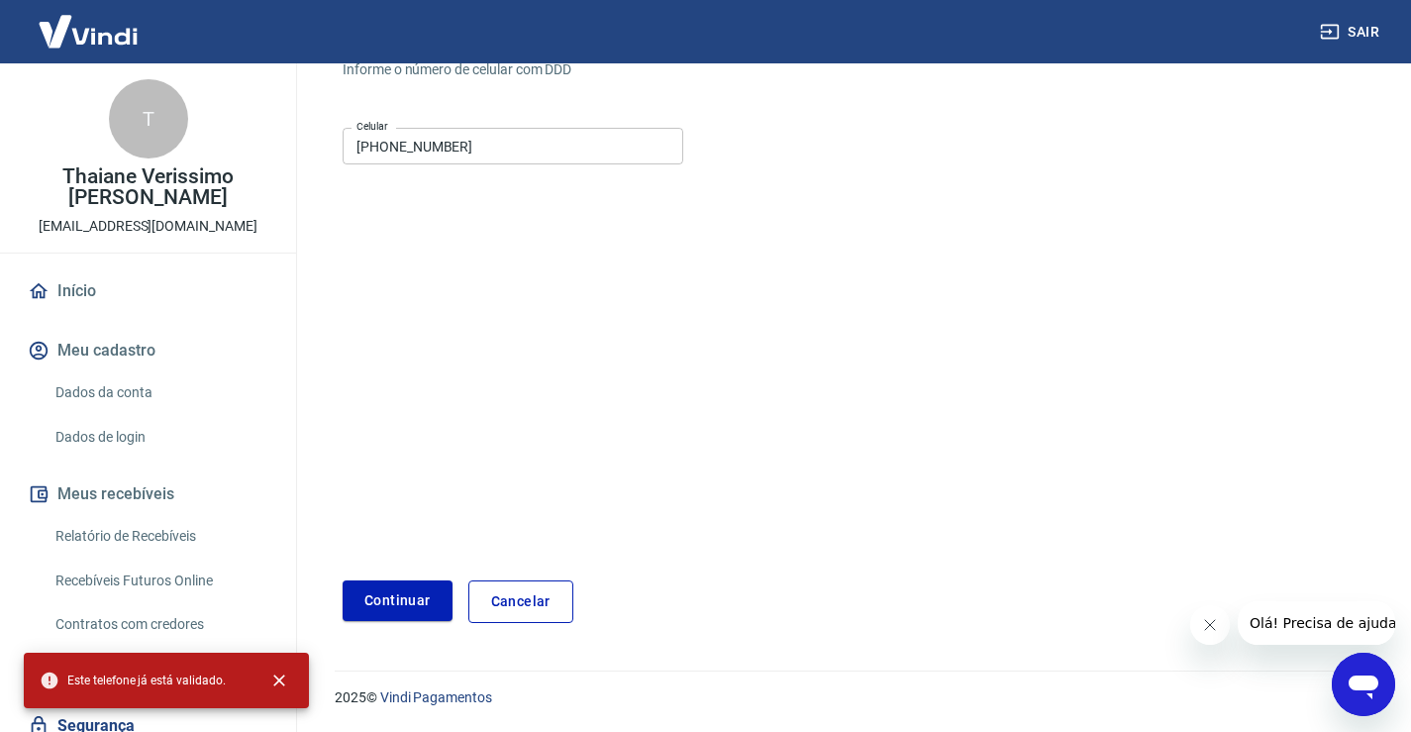
click at [138, 374] on link "Dados da conta" at bounding box center [160, 392] width 225 height 41
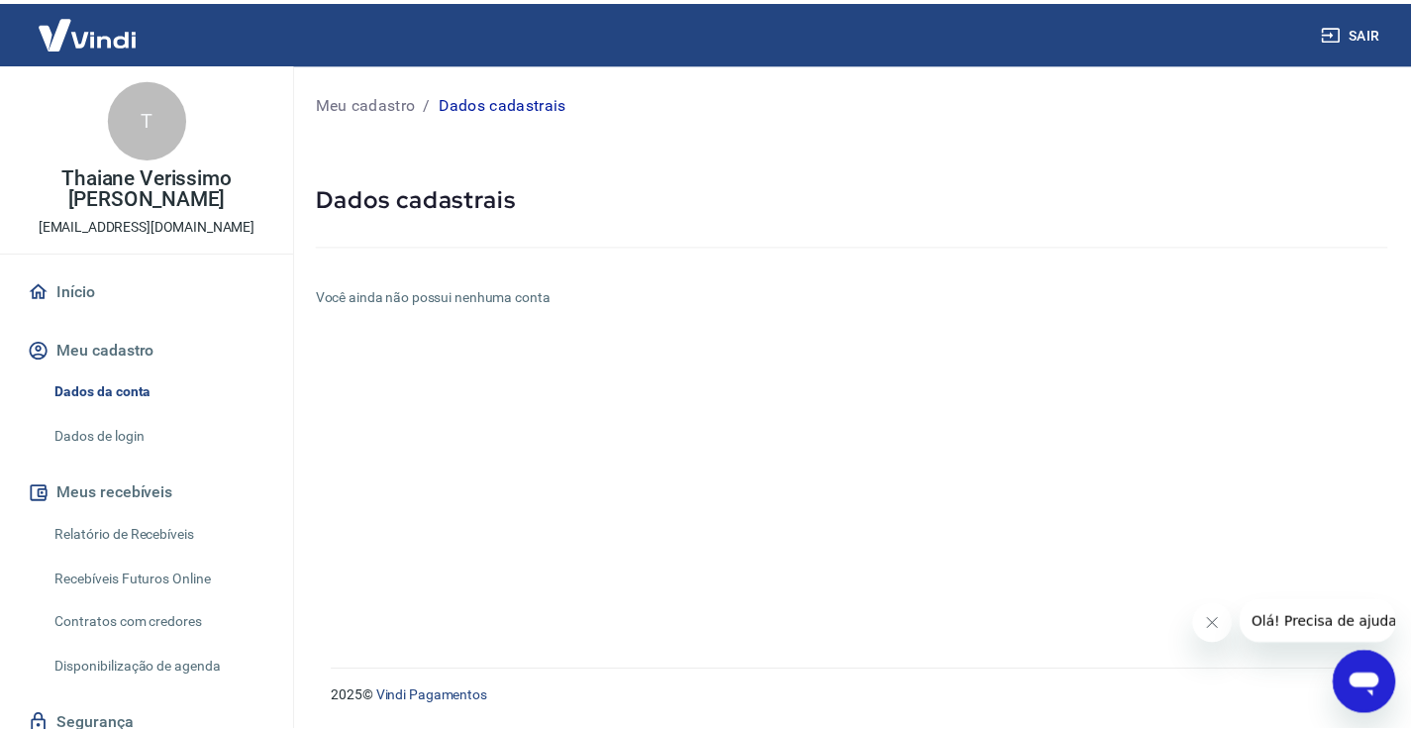
scroll to position [75, 0]
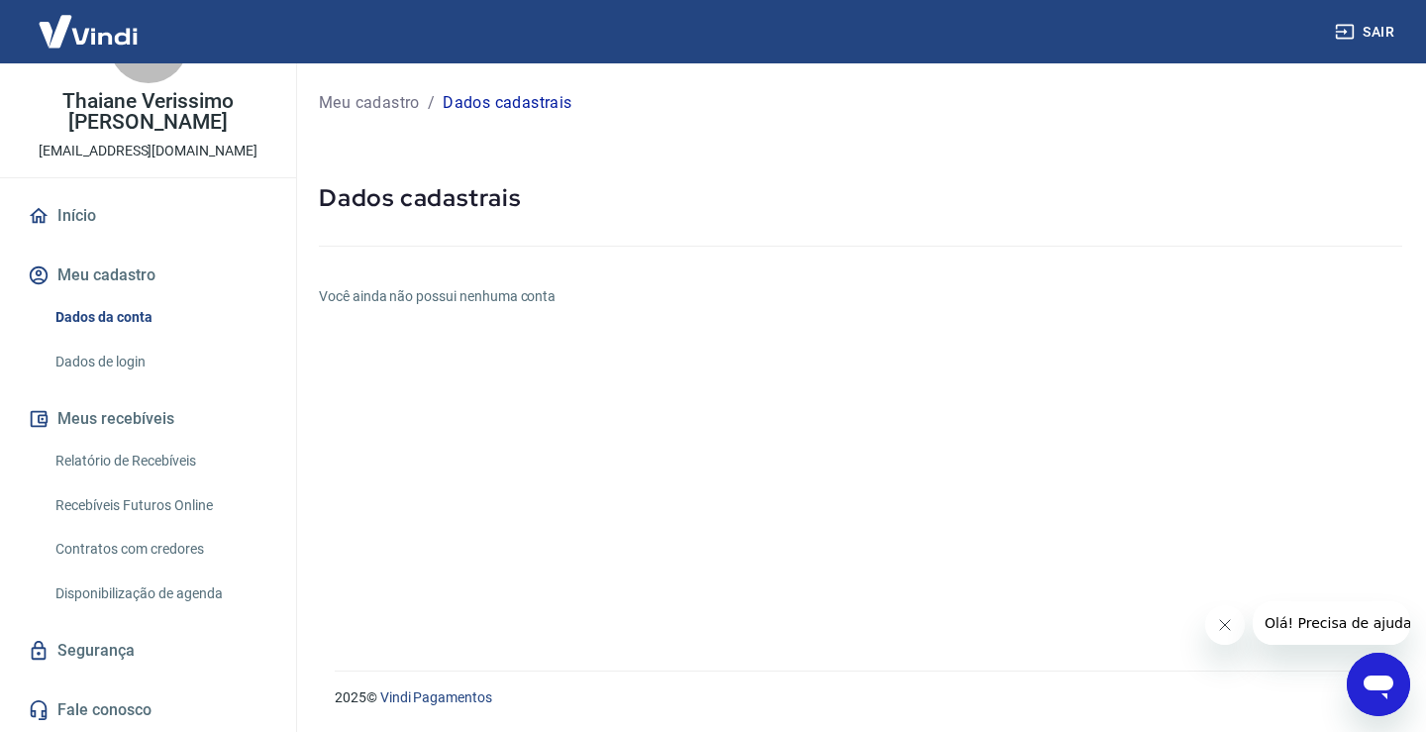
click at [116, 361] on link "Dados de login" at bounding box center [160, 362] width 225 height 41
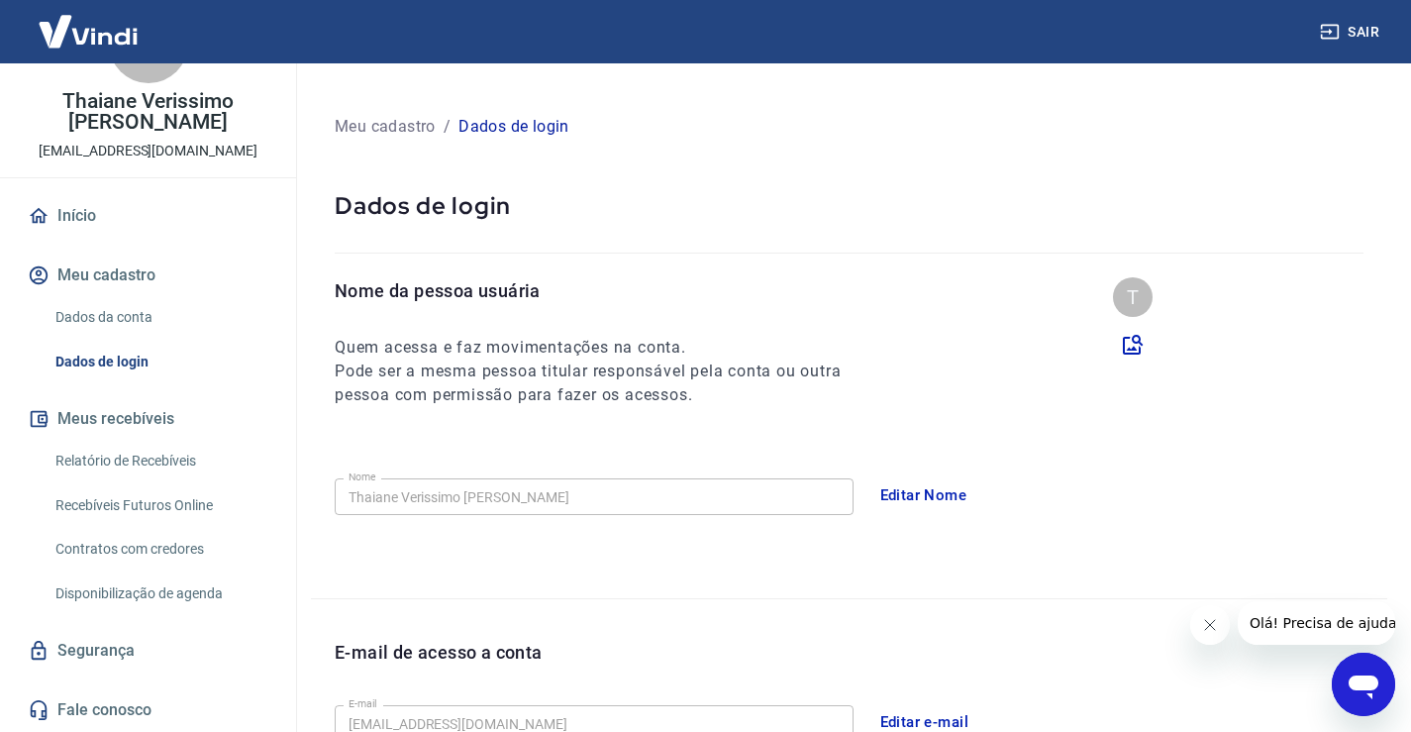
click at [952, 495] on button "Editar Nome" at bounding box center [924, 495] width 109 height 42
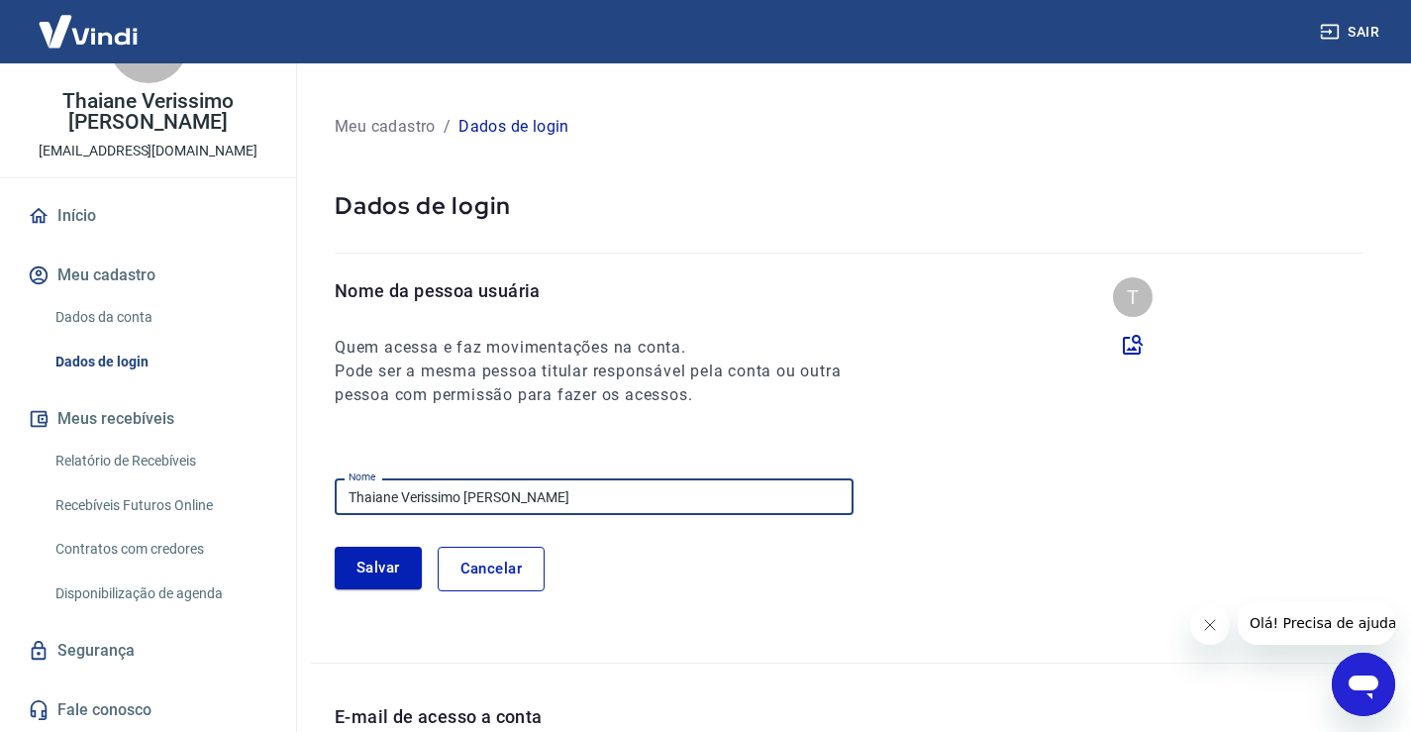
drag, startPoint x: 572, startPoint y: 497, endPoint x: 258, endPoint y: 488, distance: 314.1
click at [258, 488] on div "Sair T Thaiane Verissimo Seves de Barros thaiane@vezzomoveis.com.br Início Meu …" at bounding box center [705, 366] width 1411 height 732
type input "Thaiane Seves de Barros El Maghrabi"
click at [892, 389] on div "Nome da pessoa usuária Quem acessa e faz movimentações na conta. Pode ser a mes…" at bounding box center [861, 342] width 1053 height 130
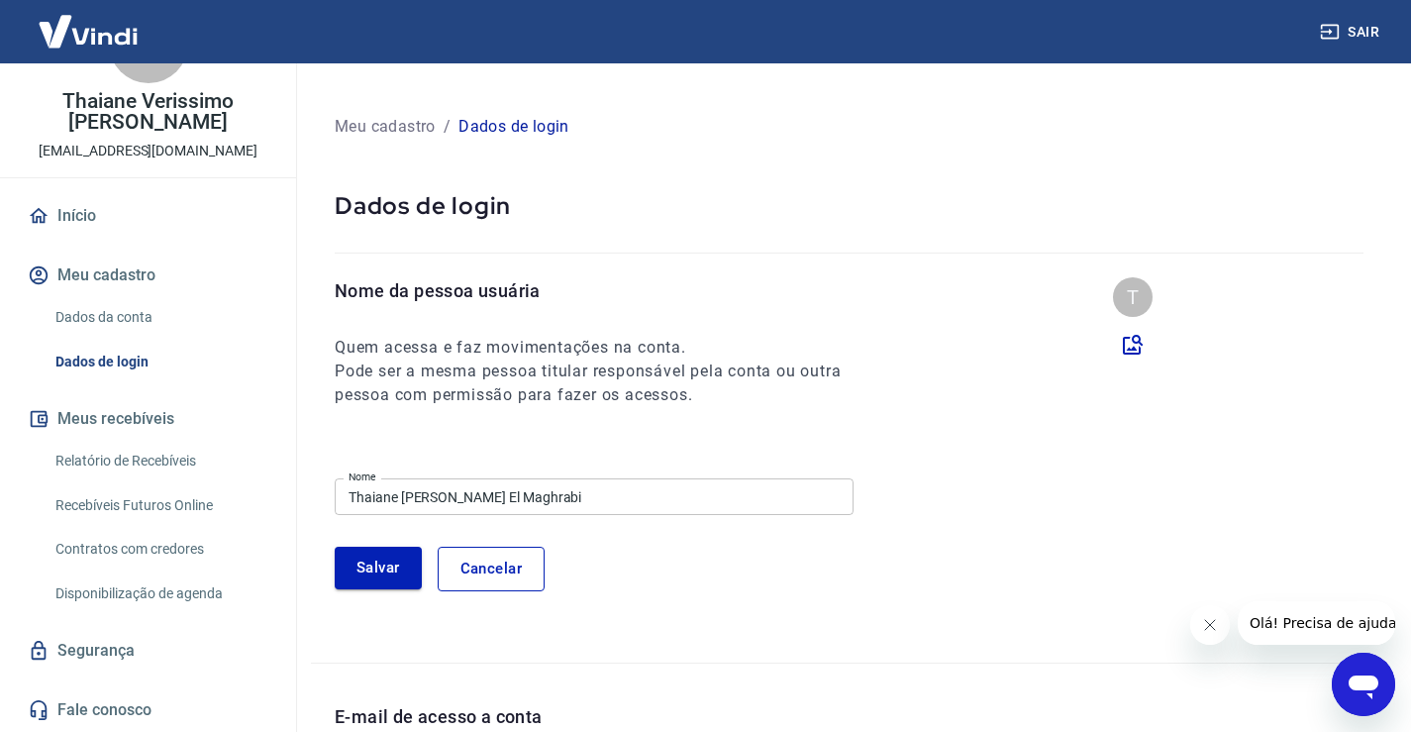
click at [369, 571] on button "Salvar" at bounding box center [378, 568] width 87 height 42
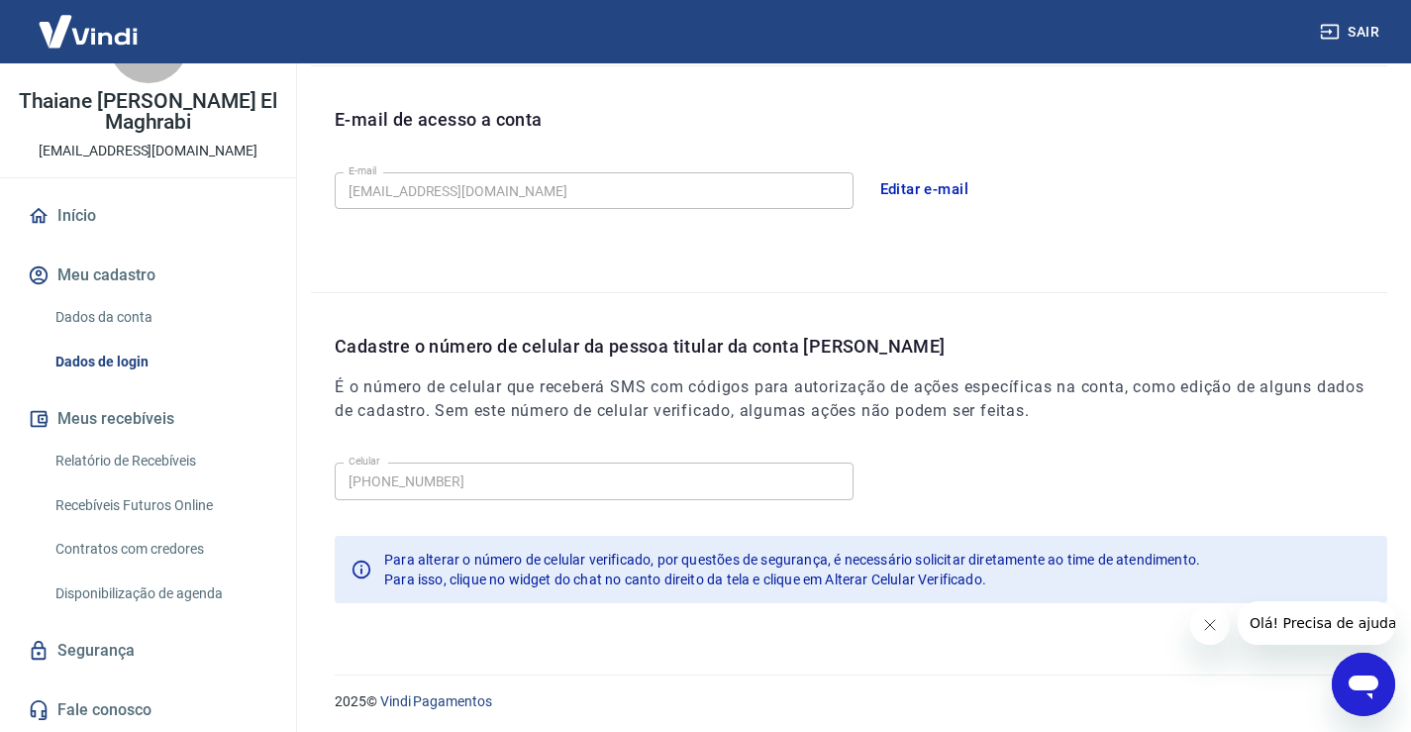
scroll to position [537, 0]
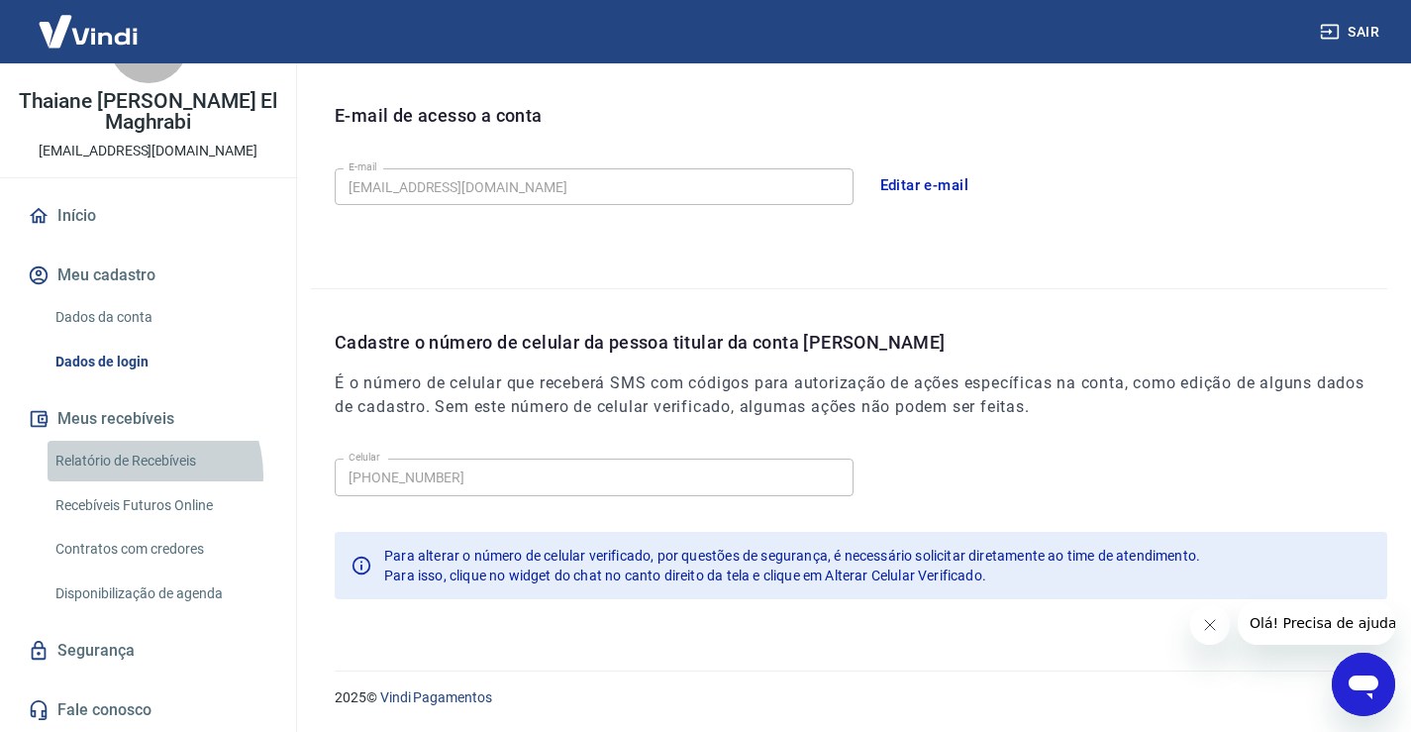
click at [134, 475] on link "Relatório de Recebíveis" at bounding box center [160, 461] width 225 height 41
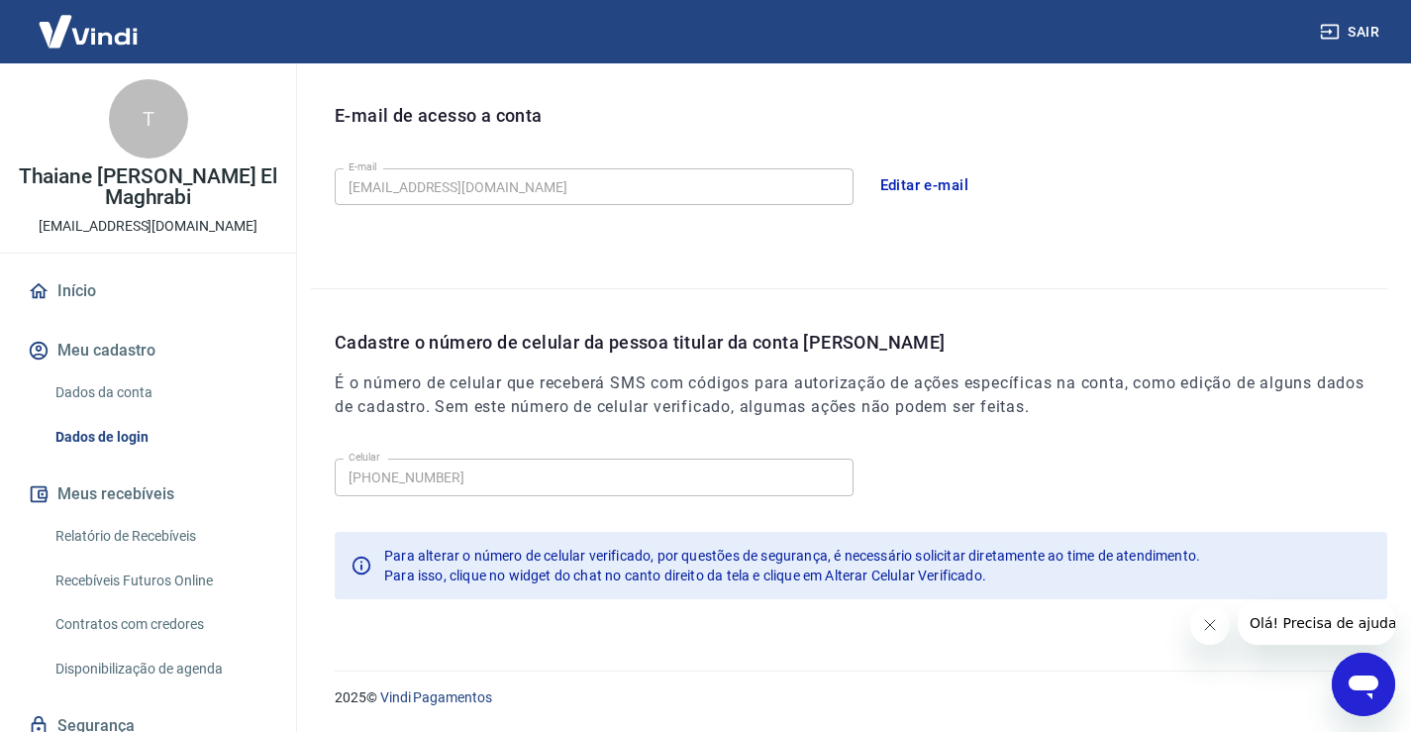
scroll to position [75, 0]
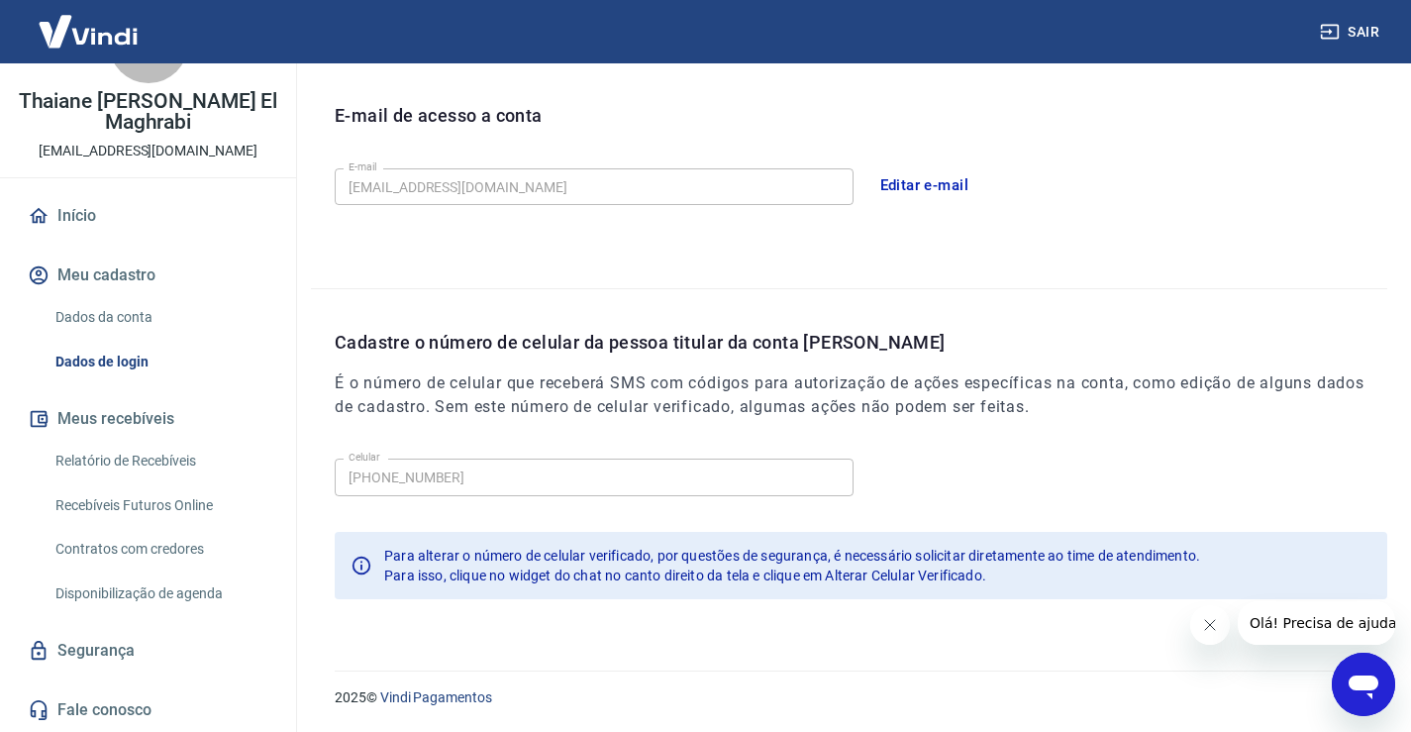
click at [116, 318] on link "Dados da conta" at bounding box center [160, 317] width 225 height 41
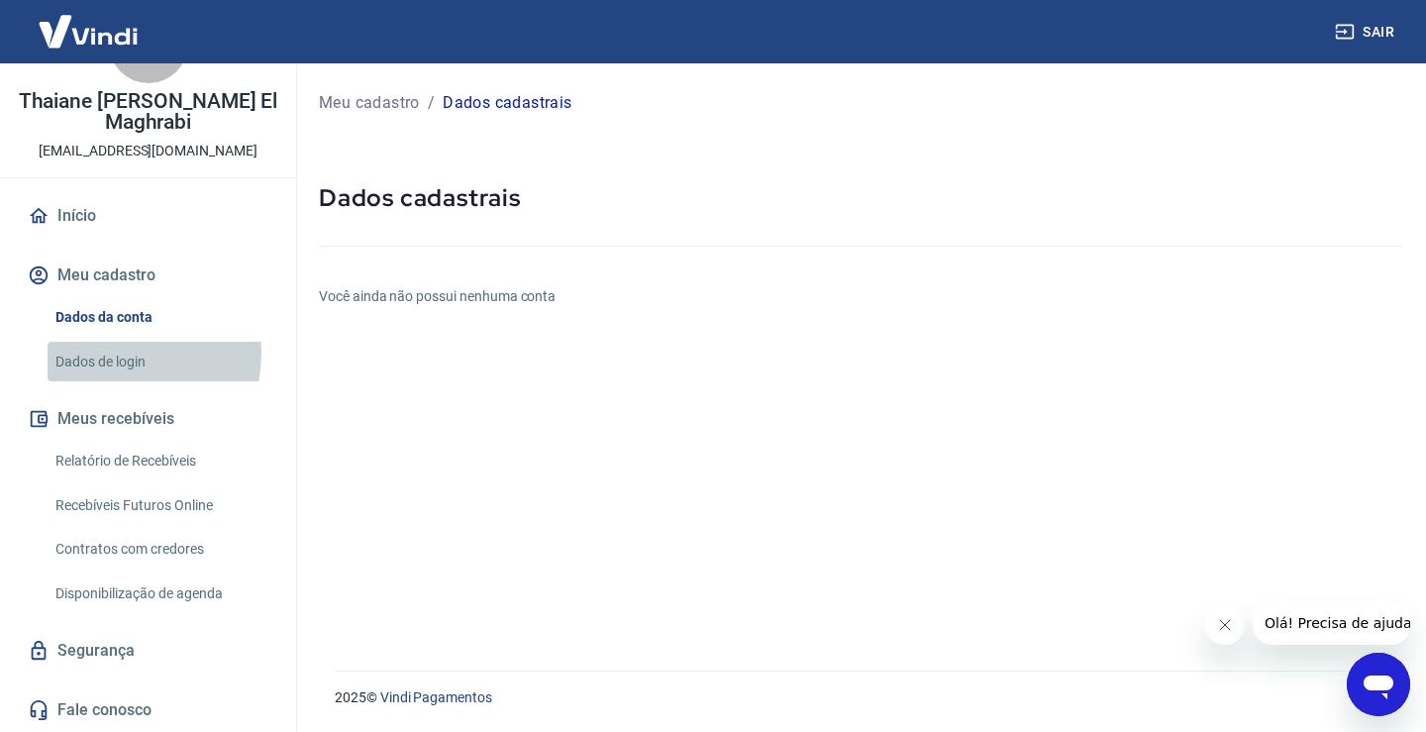
click at [117, 354] on link "Dados de login" at bounding box center [160, 362] width 225 height 41
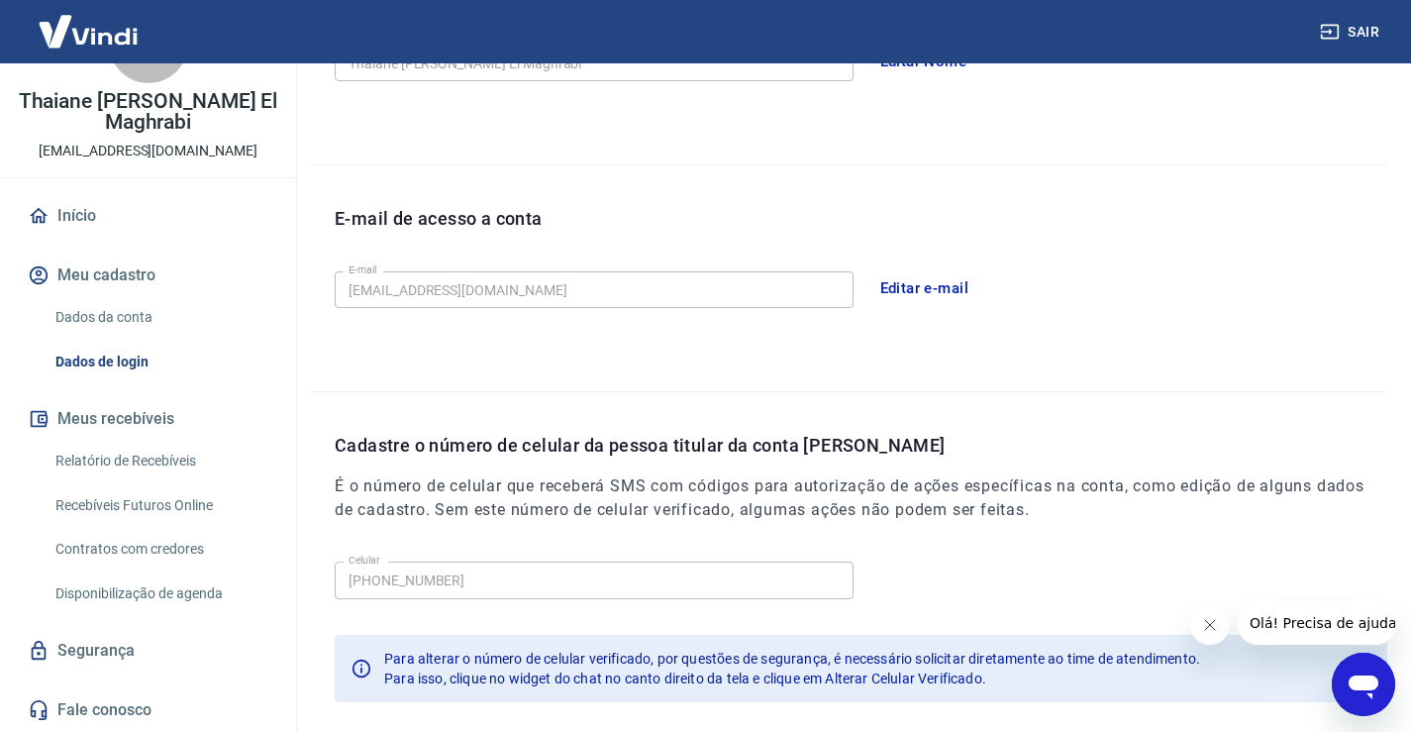
scroll to position [537, 0]
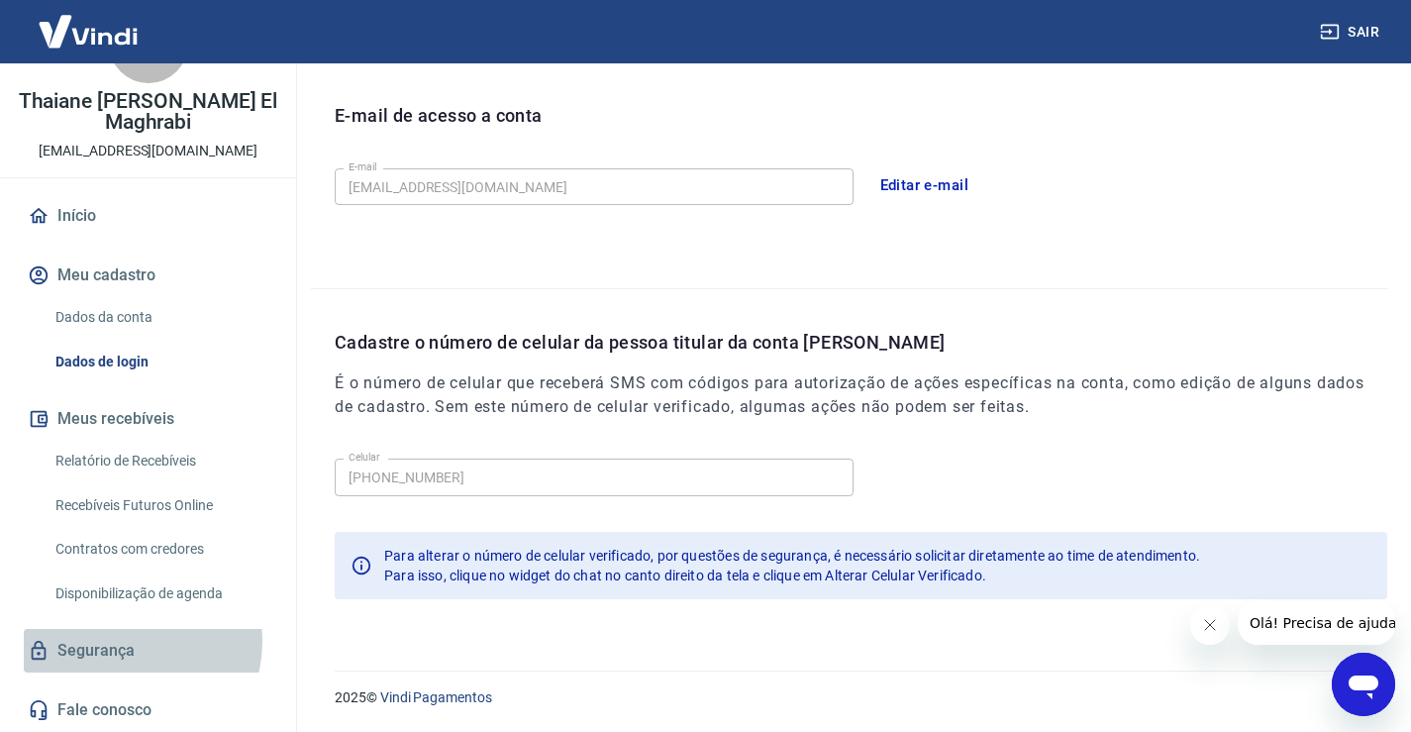
click at [131, 642] on link "Segurança" at bounding box center [148, 651] width 249 height 44
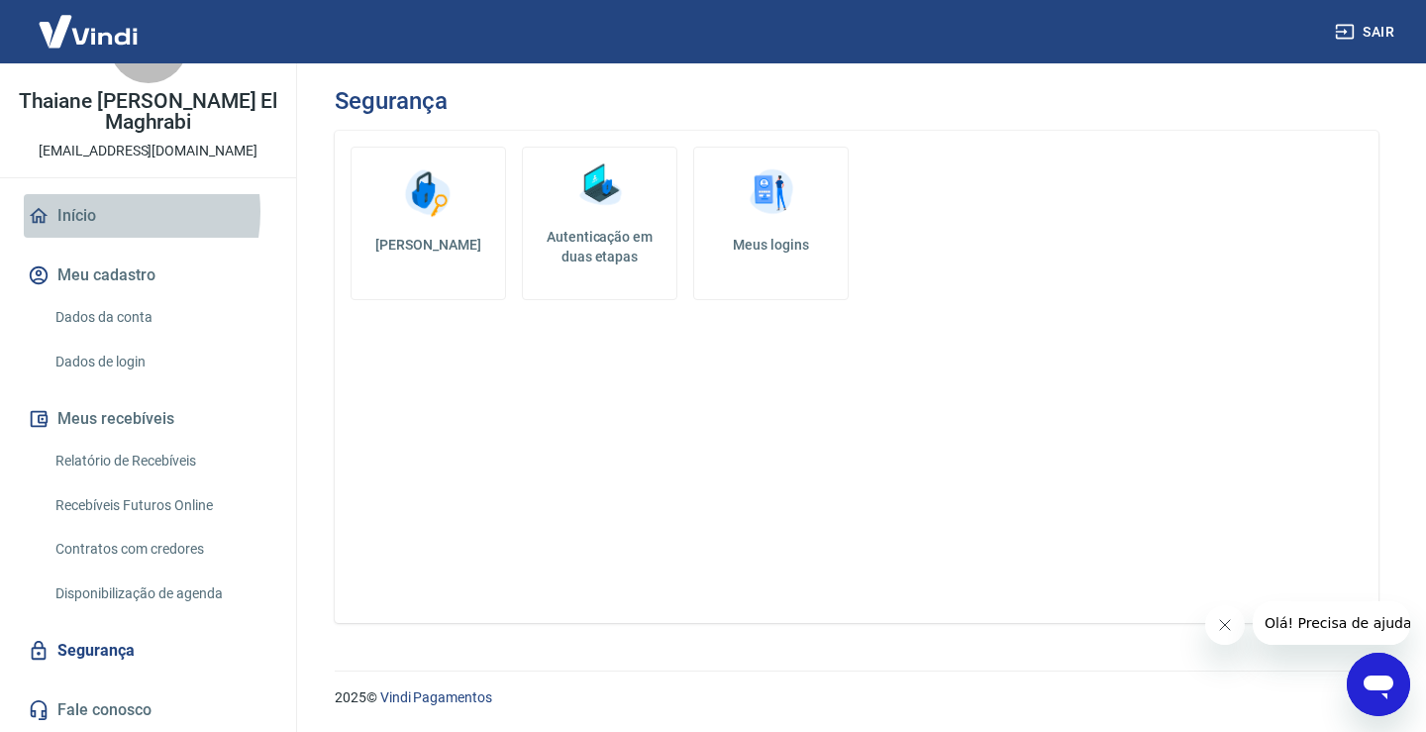
click at [90, 212] on link "Início" at bounding box center [148, 216] width 249 height 44
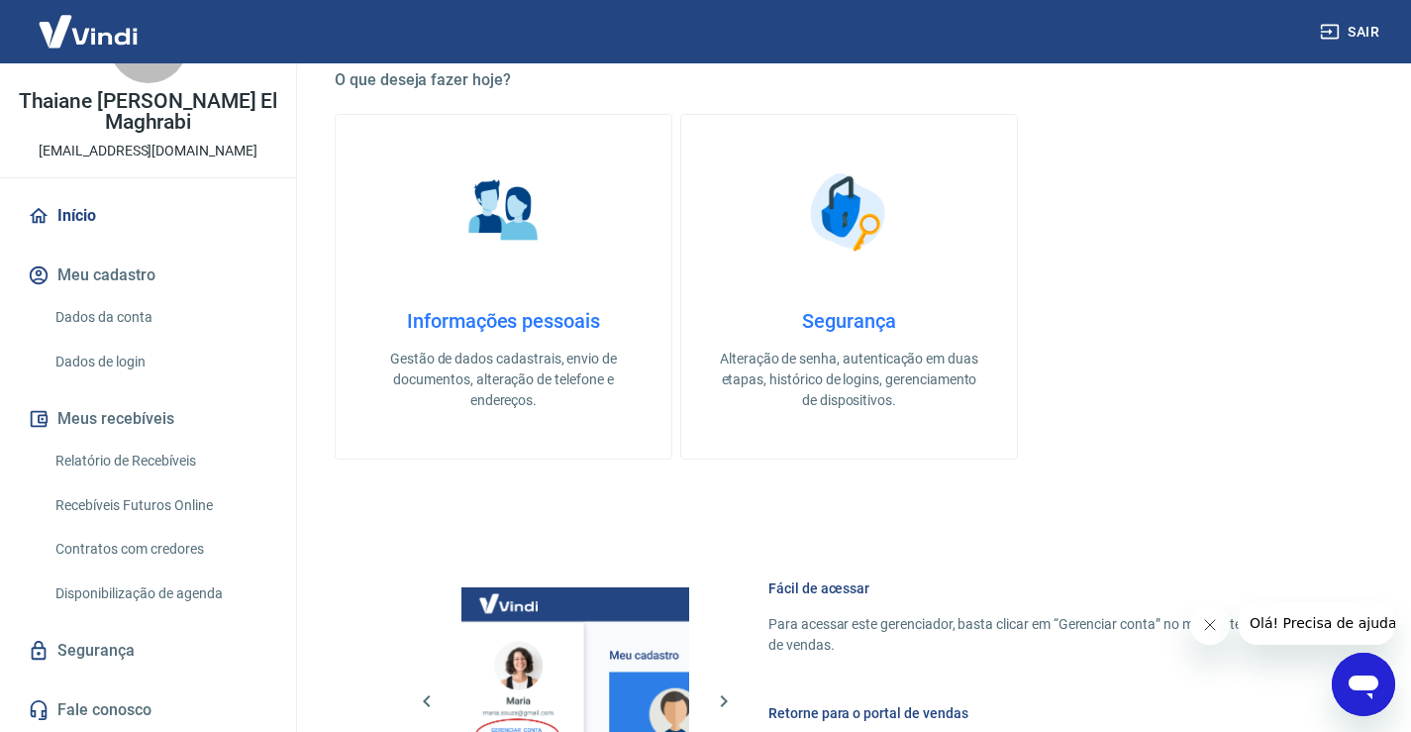
scroll to position [594, 0]
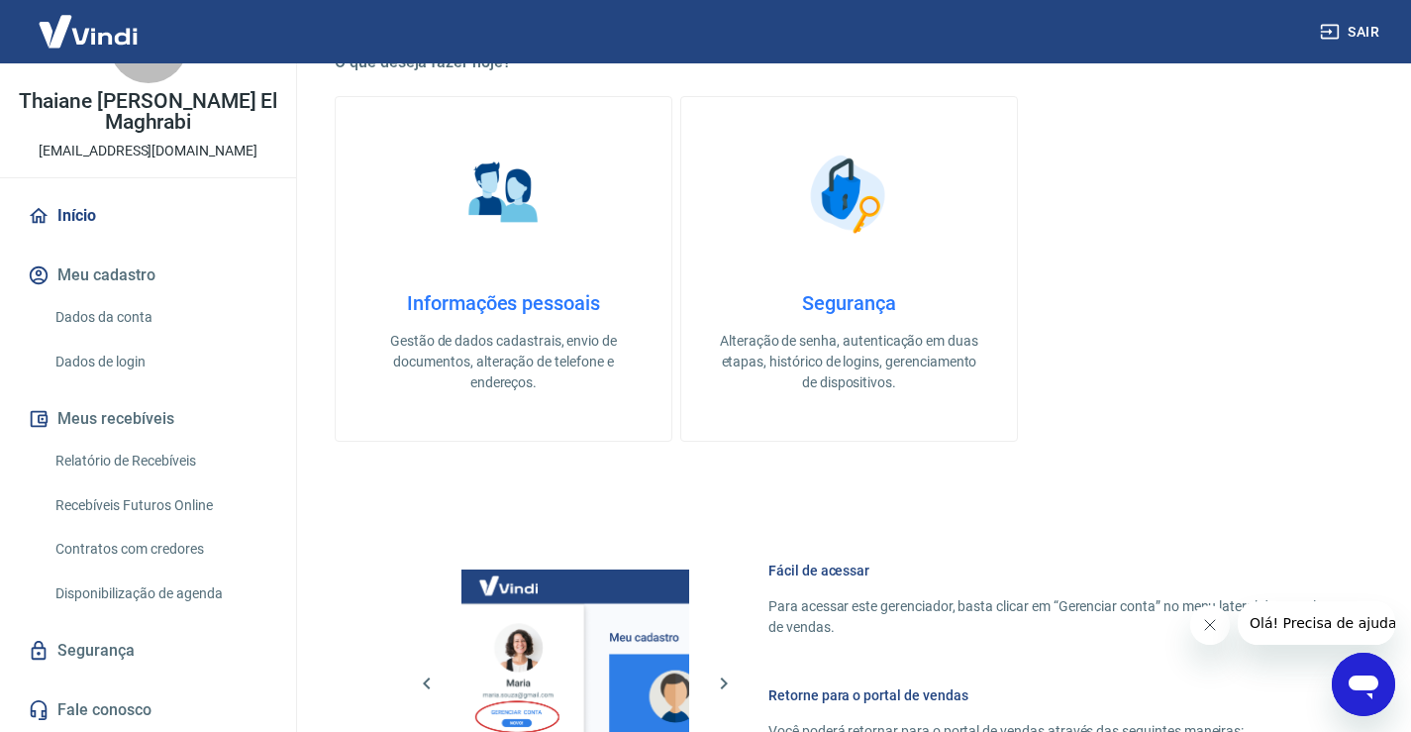
click at [516, 280] on link "Informações pessoais Gestão de dados cadastrais, envio de documentos, alteração…" at bounding box center [504, 269] width 338 height 346
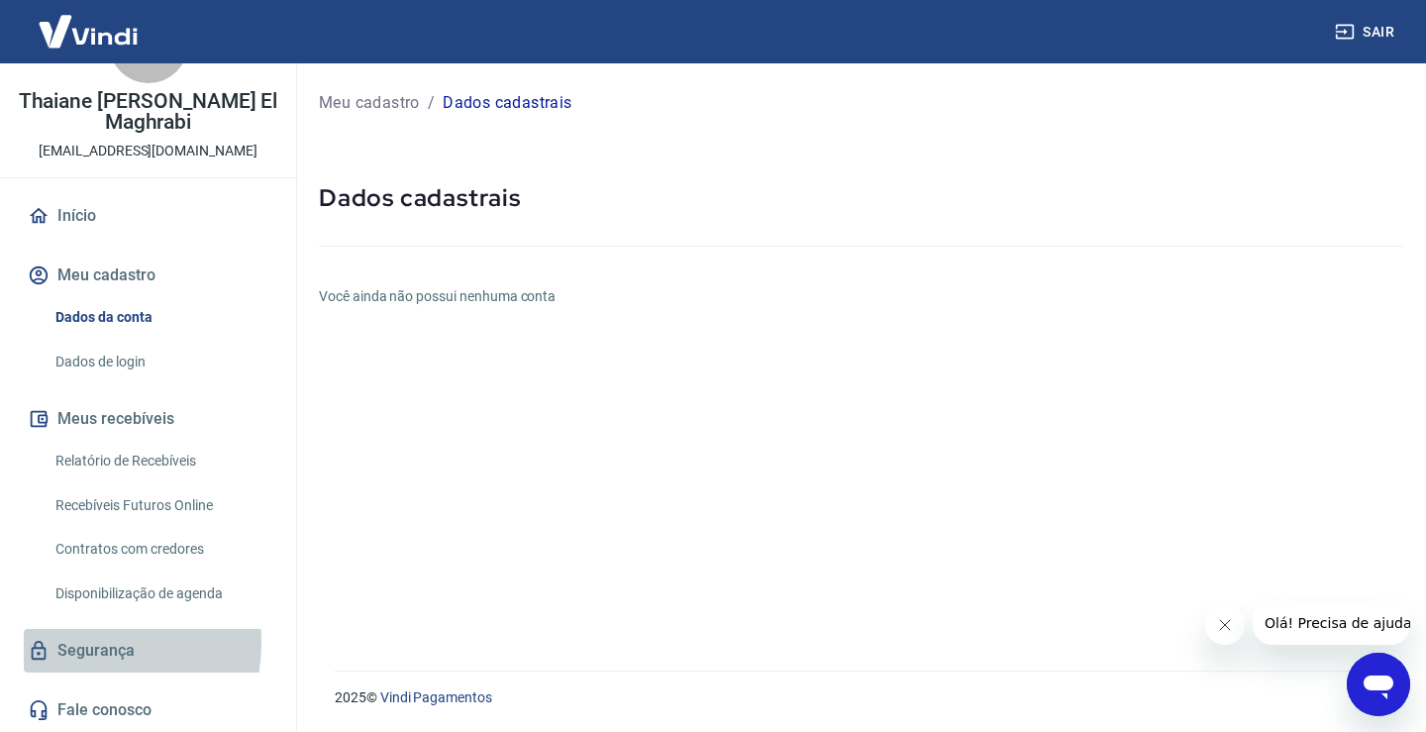
click at [79, 643] on link "Segurança" at bounding box center [148, 651] width 249 height 44
